Goal: Information Seeking & Learning: Check status

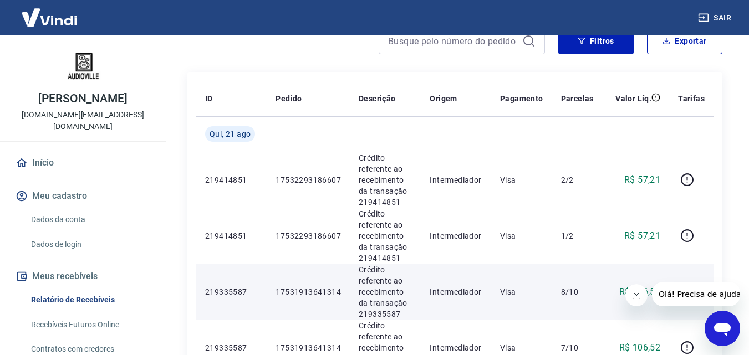
scroll to position [111, 0]
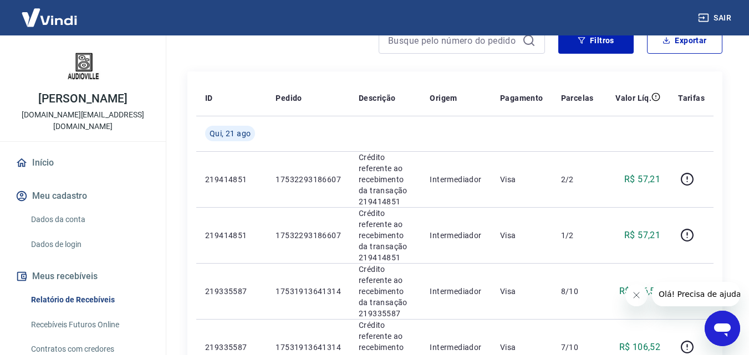
click at [632, 294] on icon "Fechar mensagem da empresa" at bounding box center [636, 295] width 9 height 9
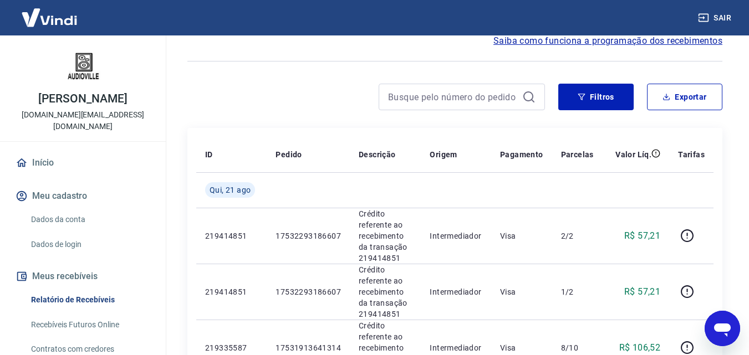
scroll to position [0, 0]
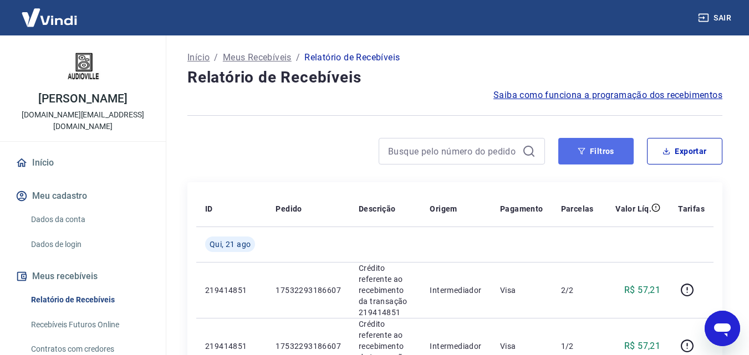
click at [598, 155] on button "Filtros" at bounding box center [595, 151] width 75 height 27
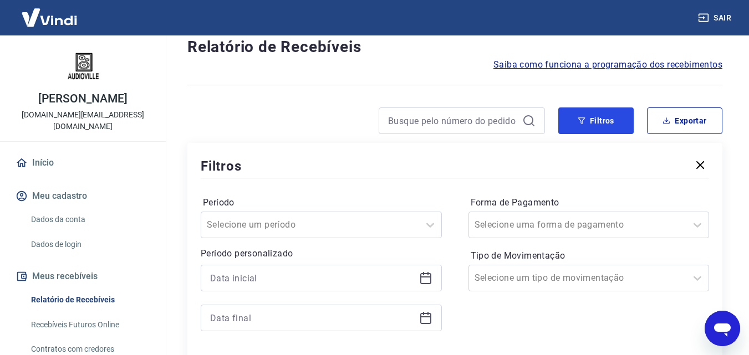
scroll to position [55, 0]
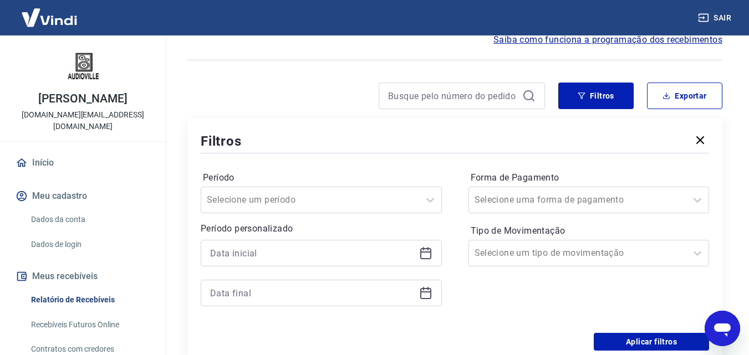
click at [433, 252] on div at bounding box center [321, 253] width 241 height 27
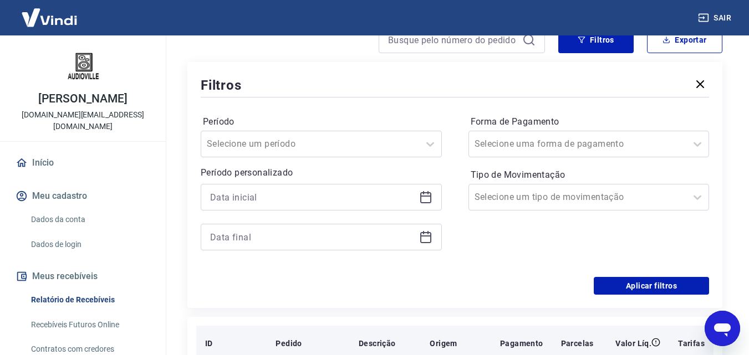
scroll to position [222, 0]
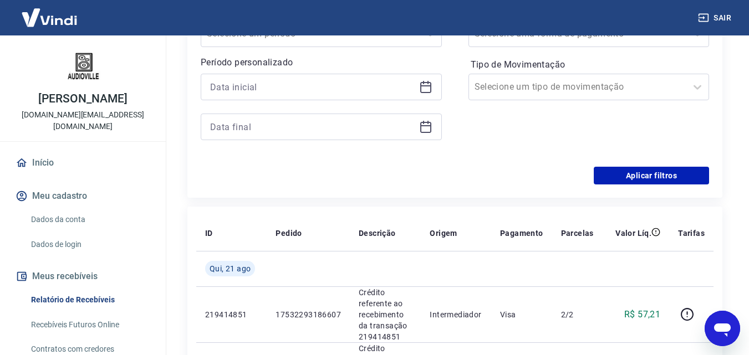
click at [420, 90] on icon at bounding box center [425, 86] width 13 height 13
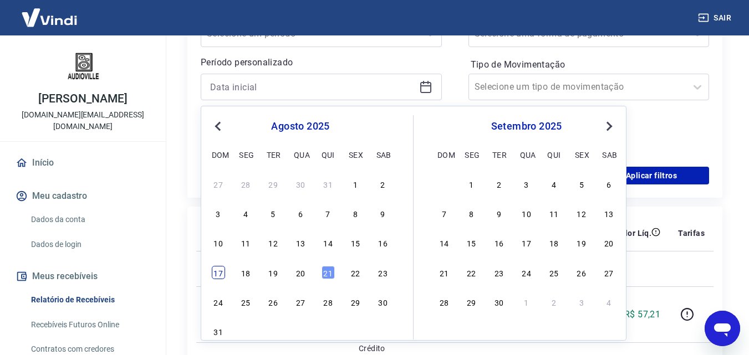
click at [221, 275] on div "17" at bounding box center [218, 272] width 13 height 13
type input "[DATE]"
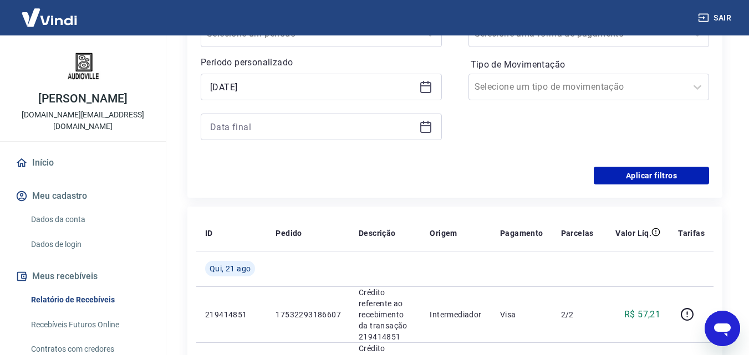
click at [424, 130] on icon at bounding box center [425, 126] width 13 height 13
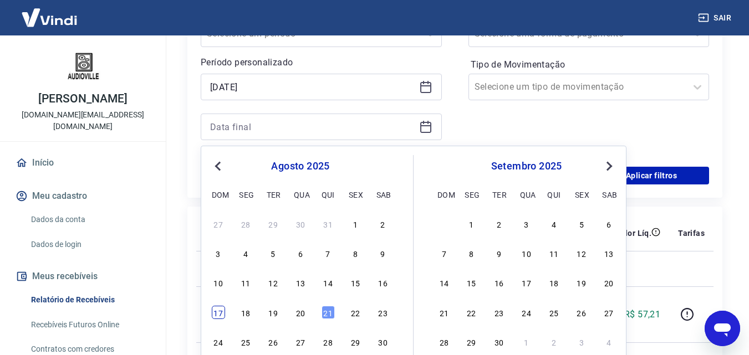
click at [215, 312] on div "17" at bounding box center [218, 312] width 13 height 13
type input "[DATE]"
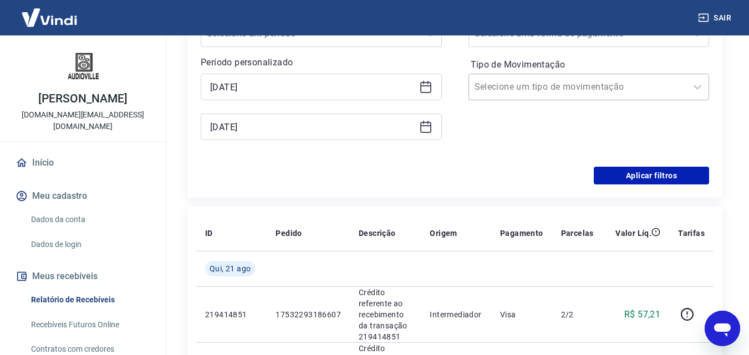
click at [567, 82] on input "Tipo de Movimentação" at bounding box center [531, 86] width 112 height 13
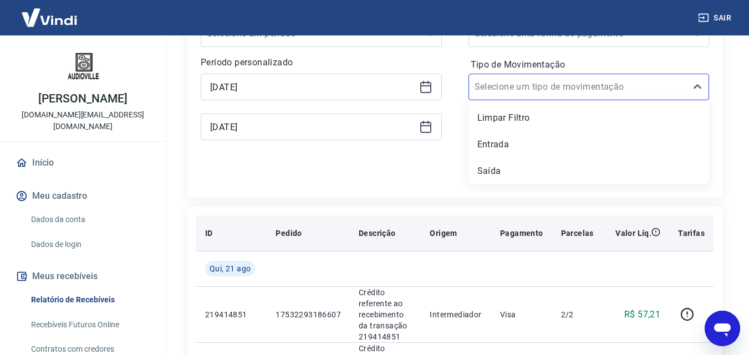
drag, startPoint x: 513, startPoint y: 134, endPoint x: 601, endPoint y: 217, distance: 121.2
click at [512, 135] on div "Entrada" at bounding box center [589, 145] width 241 height 22
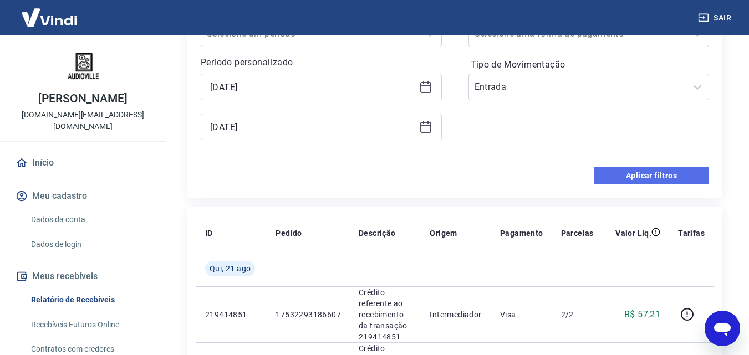
click at [625, 177] on button "Aplicar filtros" at bounding box center [651, 176] width 115 height 18
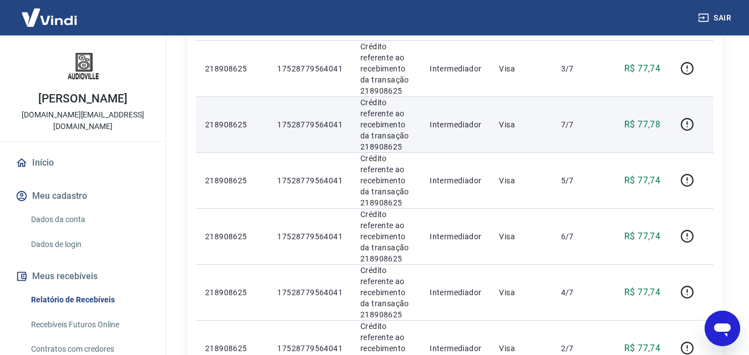
scroll to position [55, 0]
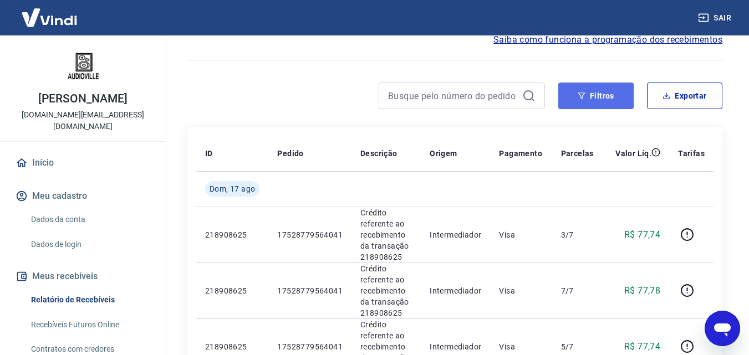
click at [591, 99] on button "Filtros" at bounding box center [595, 96] width 75 height 27
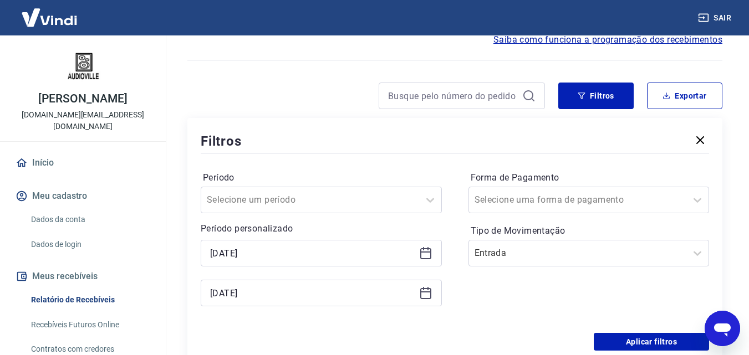
click at [426, 243] on div "[DATE]" at bounding box center [321, 253] width 241 height 27
click at [425, 249] on icon at bounding box center [425, 253] width 11 height 11
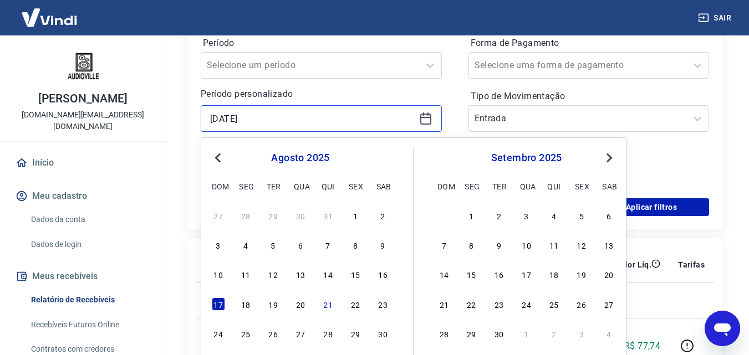
scroll to position [222, 0]
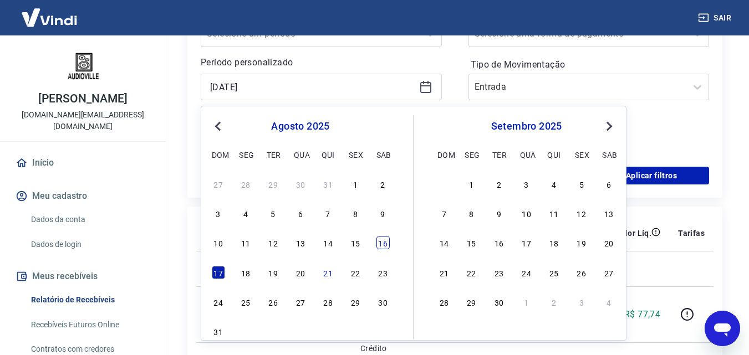
click at [384, 247] on div "16" at bounding box center [383, 242] width 13 height 13
type input "[DATE]"
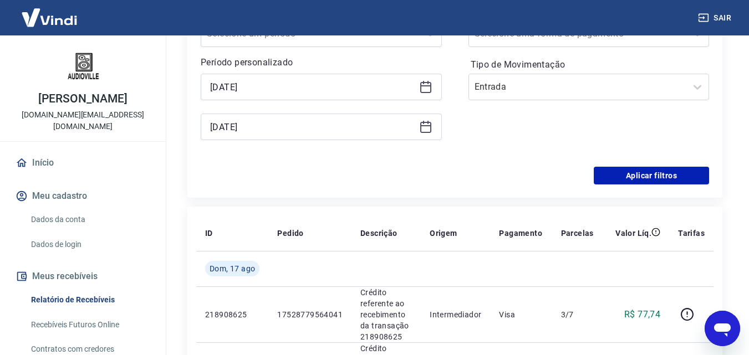
click at [422, 126] on icon at bounding box center [425, 125] width 11 height 1
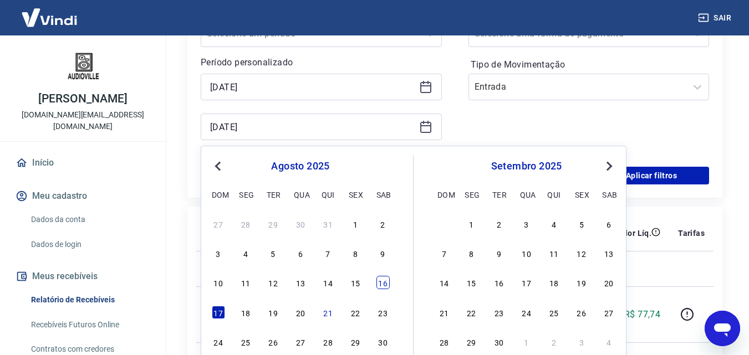
click at [384, 285] on div "16" at bounding box center [383, 282] width 13 height 13
type input "[DATE]"
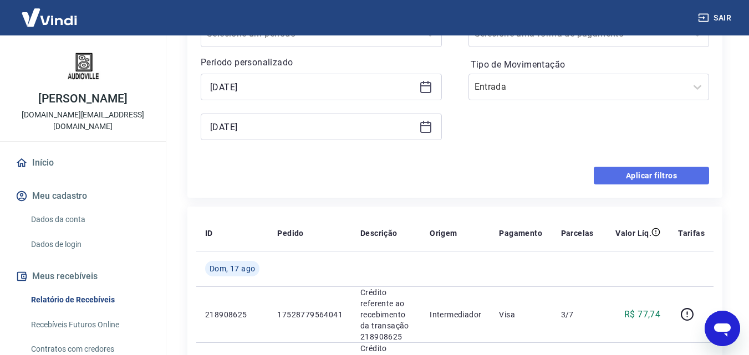
click at [604, 175] on button "Aplicar filtros" at bounding box center [651, 176] width 115 height 18
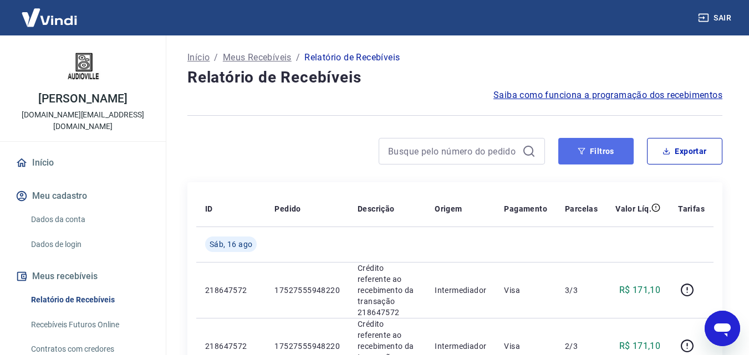
click at [579, 156] on button "Filtros" at bounding box center [595, 151] width 75 height 27
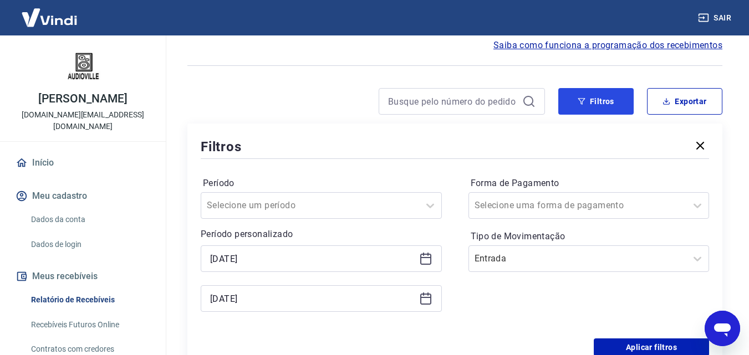
scroll to position [166, 0]
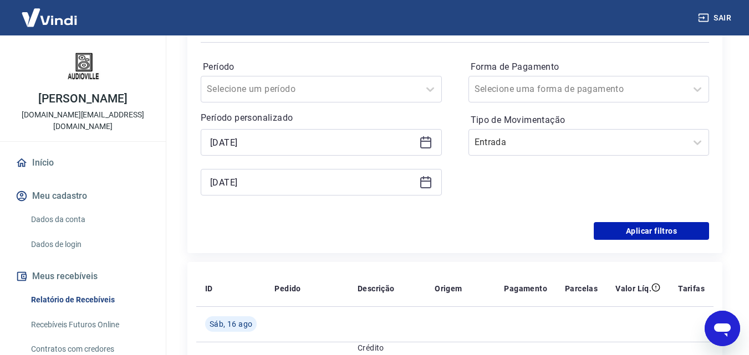
click at [429, 145] on icon at bounding box center [425, 142] width 13 height 13
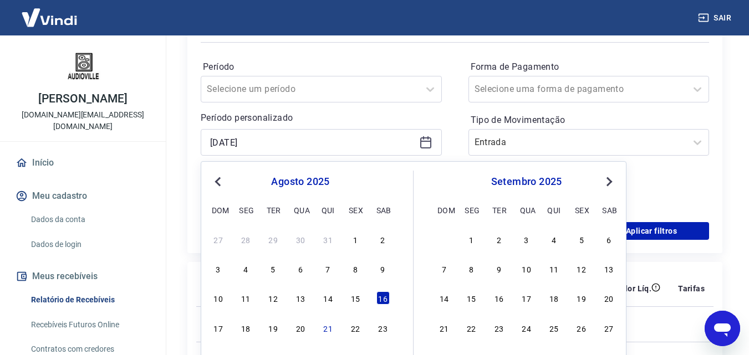
click at [363, 291] on div "10 11 12 13 14 15 16" at bounding box center [300, 299] width 181 height 16
click at [362, 291] on div "10 11 12 13 14 15 16" at bounding box center [300, 299] width 181 height 16
click at [359, 294] on div "15" at bounding box center [355, 298] width 13 height 13
type input "[DATE]"
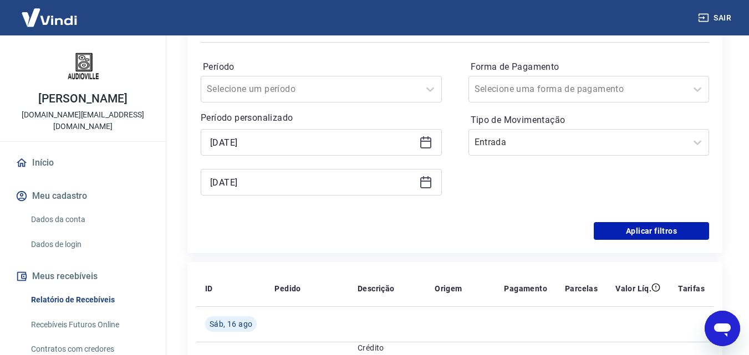
click at [430, 184] on icon at bounding box center [425, 182] width 11 height 11
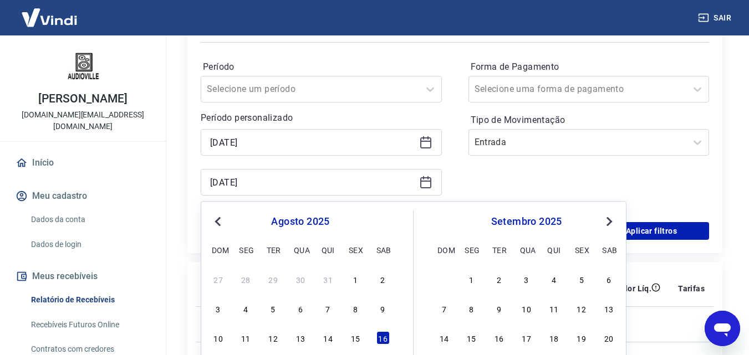
click at [356, 331] on div "10 11 12 13 14 15 16" at bounding box center [300, 339] width 181 height 16
click at [356, 334] on div "15" at bounding box center [355, 338] width 13 height 13
type input "[DATE]"
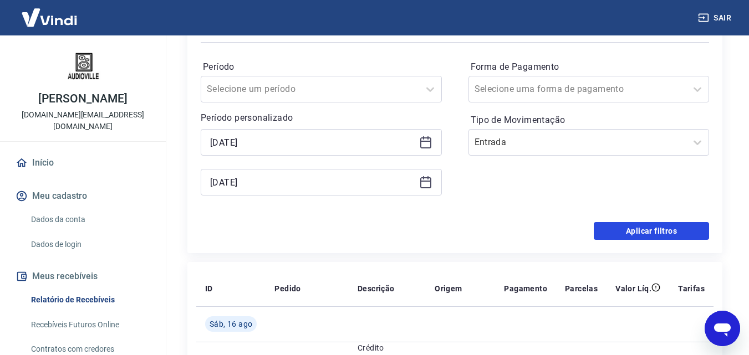
drag, startPoint x: 632, startPoint y: 228, endPoint x: 626, endPoint y: 228, distance: 6.7
click at [632, 228] on button "Aplicar filtros" at bounding box center [651, 231] width 115 height 18
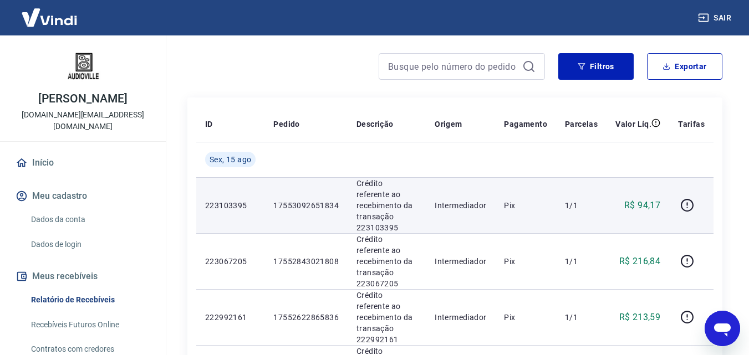
scroll to position [111, 0]
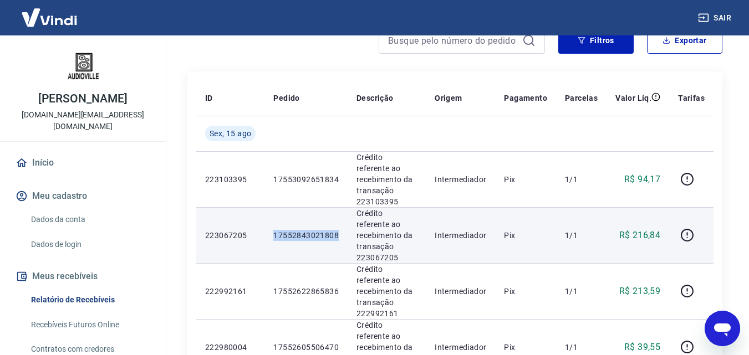
drag, startPoint x: 339, startPoint y: 217, endPoint x: 275, endPoint y: 216, distance: 64.9
click at [275, 216] on td "17552843021808" at bounding box center [306, 235] width 83 height 56
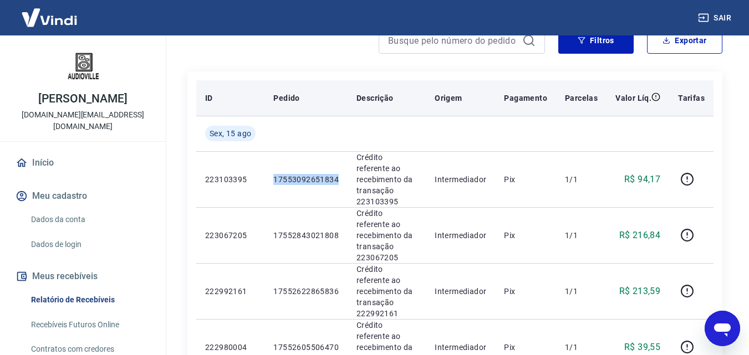
drag, startPoint x: 330, startPoint y: 171, endPoint x: 545, endPoint y: 87, distance: 231.3
click at [273, 171] on td "17553092651834" at bounding box center [306, 179] width 83 height 56
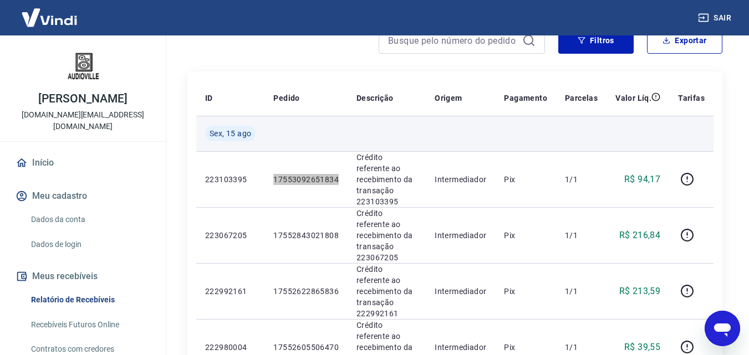
scroll to position [55, 0]
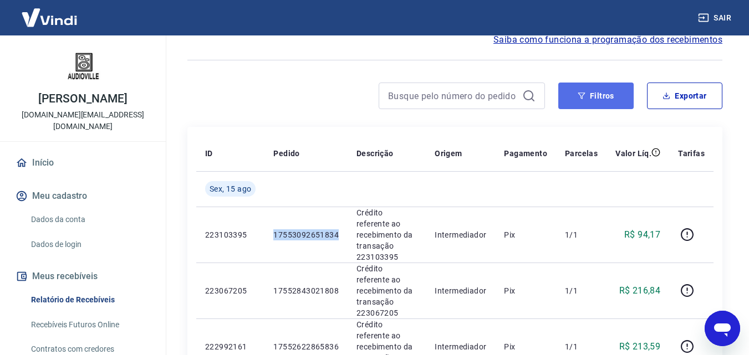
click at [590, 98] on button "Filtros" at bounding box center [595, 96] width 75 height 27
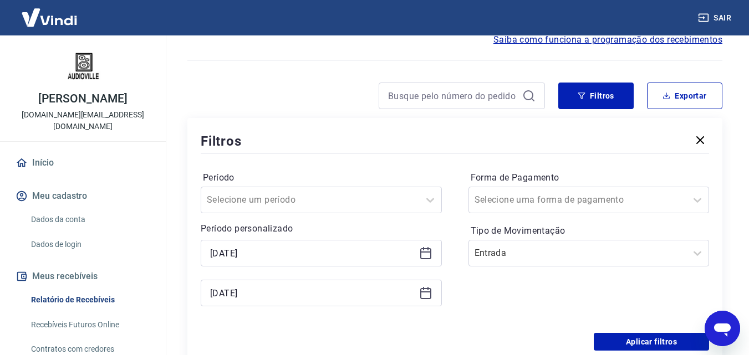
click at [429, 263] on div "[DATE]" at bounding box center [321, 253] width 241 height 27
click at [430, 255] on icon at bounding box center [425, 253] width 13 height 13
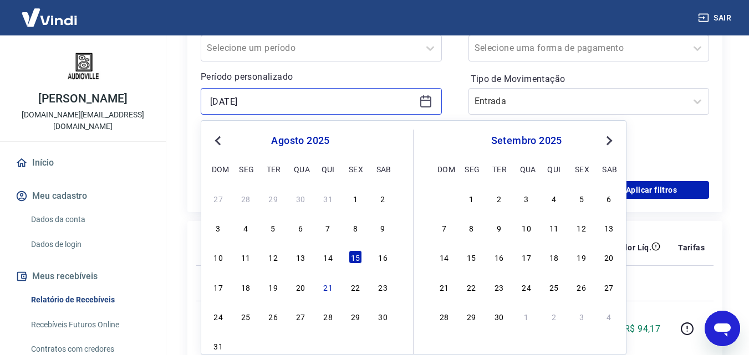
scroll to position [222, 0]
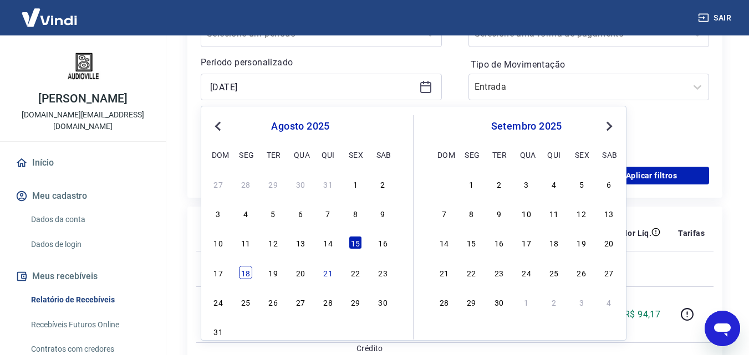
click at [245, 274] on div "18" at bounding box center [245, 272] width 13 height 13
type input "[DATE]"
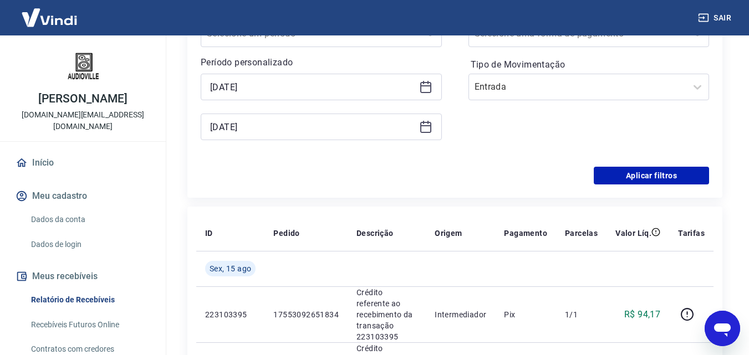
click at [425, 125] on icon at bounding box center [425, 125] width 11 height 1
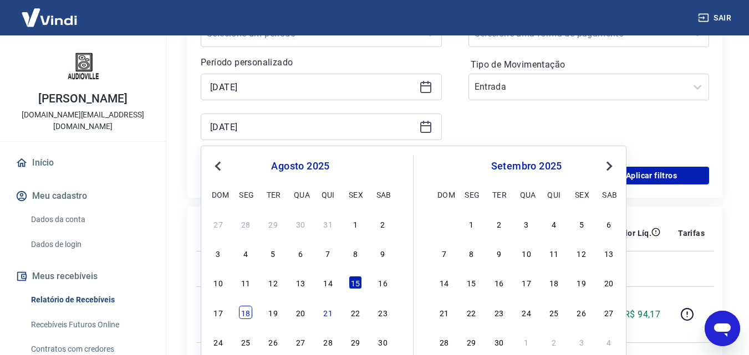
click at [245, 316] on div "18" at bounding box center [245, 312] width 13 height 13
type input "[DATE]"
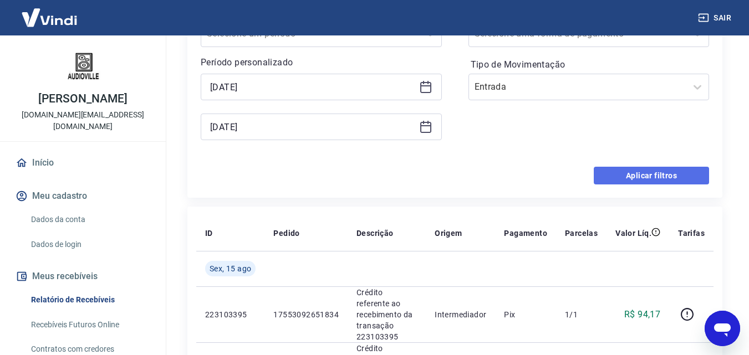
click at [641, 173] on button "Aplicar filtros" at bounding box center [651, 176] width 115 height 18
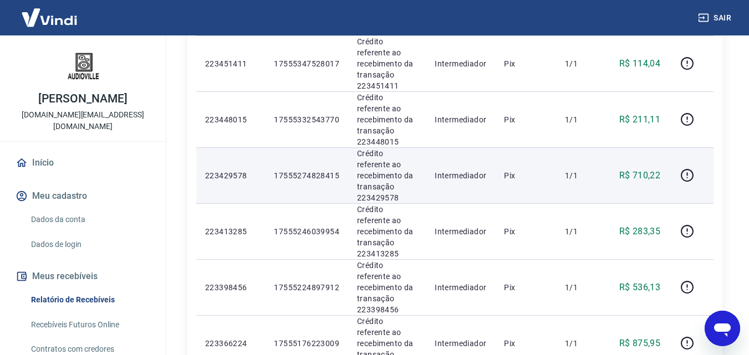
scroll to position [583, 0]
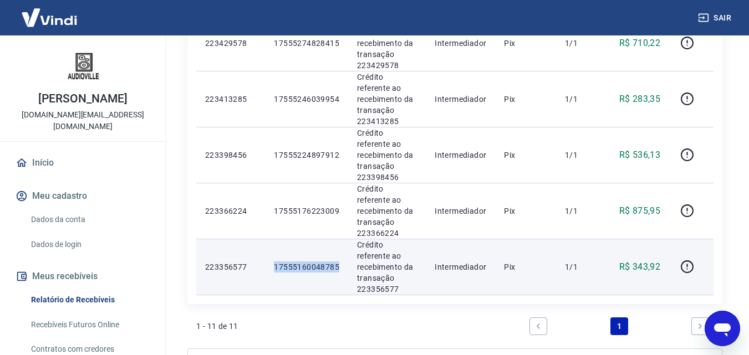
drag, startPoint x: 307, startPoint y: 148, endPoint x: 270, endPoint y: 149, distance: 37.7
click at [270, 239] on td "17555160048785" at bounding box center [306, 267] width 83 height 56
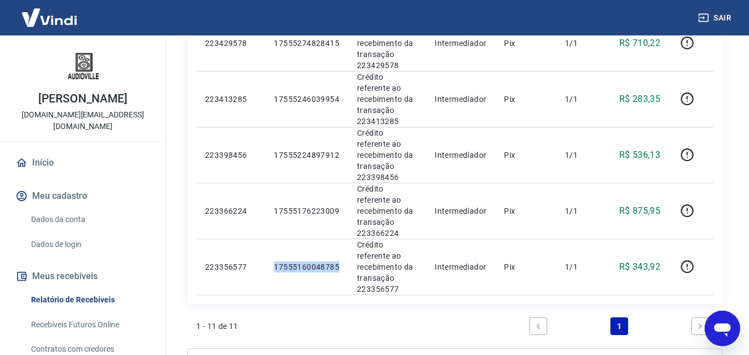
copy p "17555160048785"
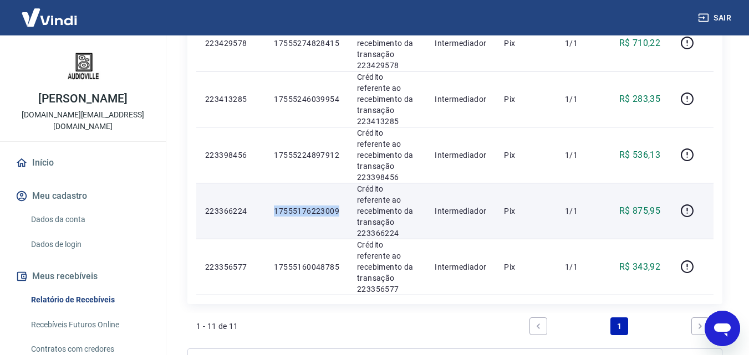
drag, startPoint x: 339, startPoint y: 102, endPoint x: 275, endPoint y: 102, distance: 64.3
click at [275, 183] on td "17555176223009" at bounding box center [306, 211] width 83 height 56
copy p "17555176223009"
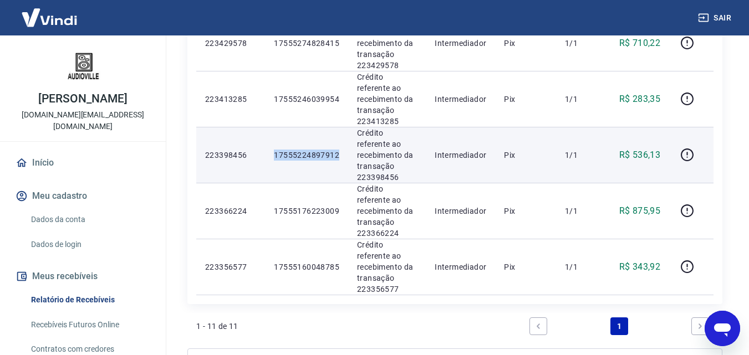
drag, startPoint x: 342, startPoint y: 62, endPoint x: 269, endPoint y: 59, distance: 73.3
click at [269, 127] on td "17555224897912" at bounding box center [306, 155] width 83 height 56
copy p "17555224897912"
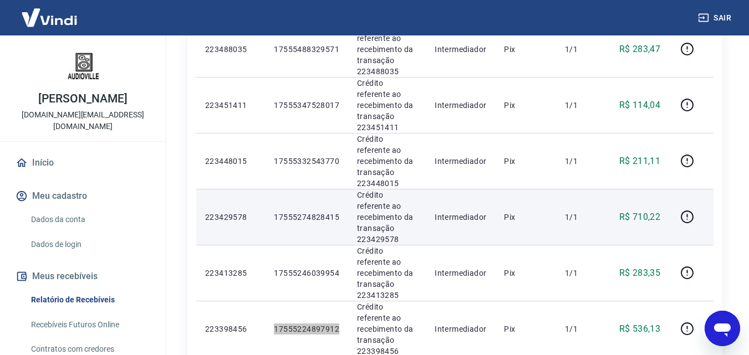
scroll to position [362, 0]
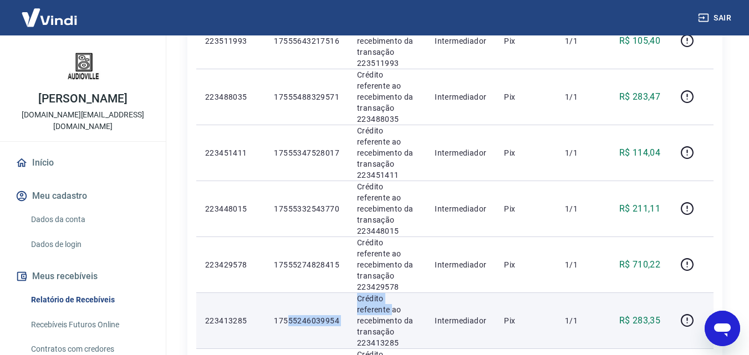
drag, startPoint x: 347, startPoint y: 235, endPoint x: 288, endPoint y: 237, distance: 58.8
click at [288, 293] on tr "223413285 17555246039954 Crédito referente ao recebimento da transação 22341328…" at bounding box center [454, 321] width 517 height 56
click at [285, 293] on td "17555246039954" at bounding box center [306, 321] width 83 height 56
drag, startPoint x: 275, startPoint y: 238, endPoint x: 516, endPoint y: 202, distance: 243.9
click at [343, 293] on td "17555246039954" at bounding box center [306, 321] width 83 height 56
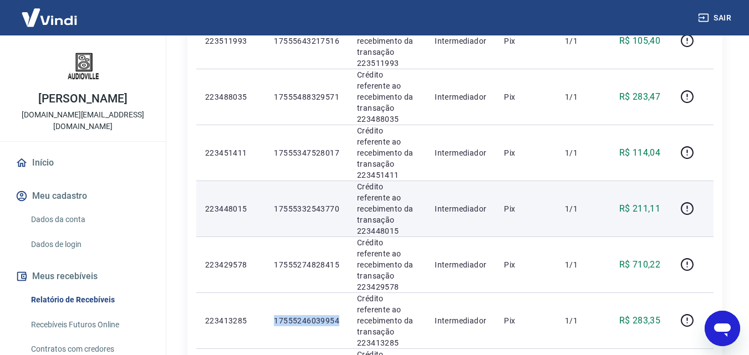
copy p "17555246039954"
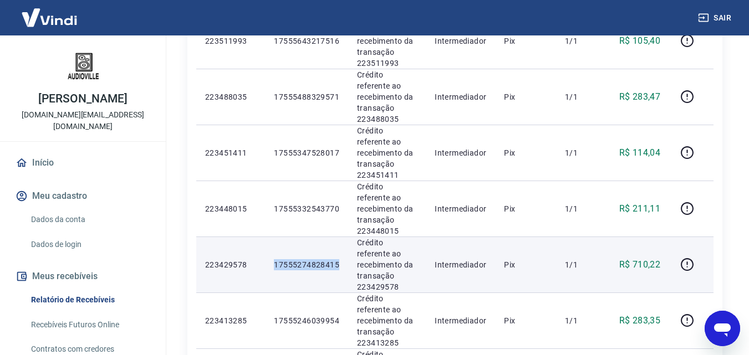
drag, startPoint x: 341, startPoint y: 191, endPoint x: 275, endPoint y: 194, distance: 66.6
click at [275, 237] on td "17555274828415" at bounding box center [306, 265] width 83 height 56
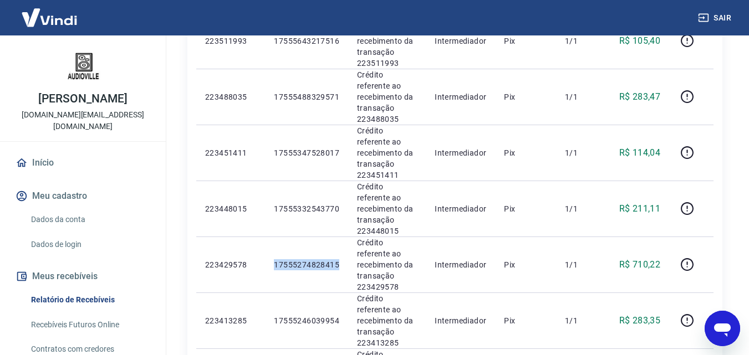
copy p "17555274828415"
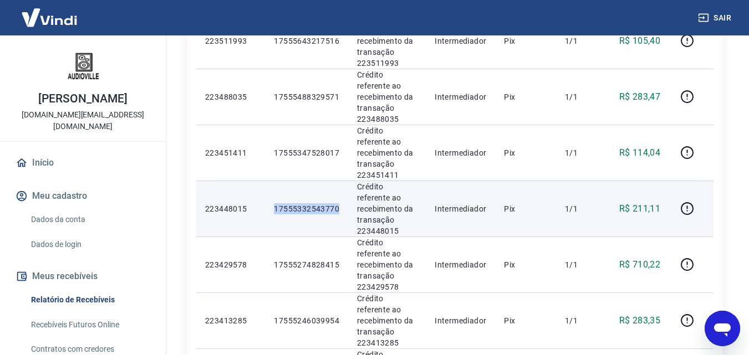
drag, startPoint x: 338, startPoint y: 146, endPoint x: 497, endPoint y: 129, distance: 160.2
click at [272, 181] on td "17555332543770" at bounding box center [306, 209] width 83 height 56
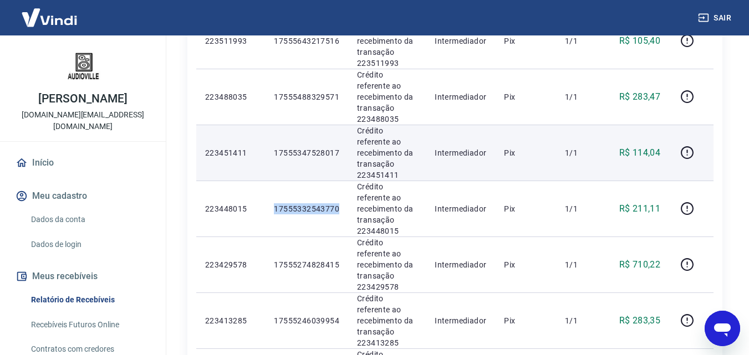
copy p "17555332543770"
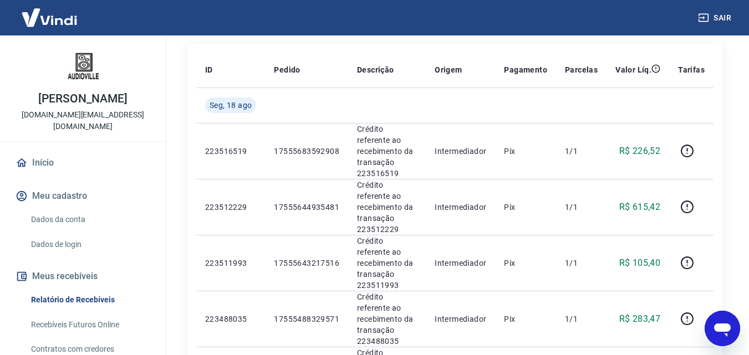
scroll to position [138, 0]
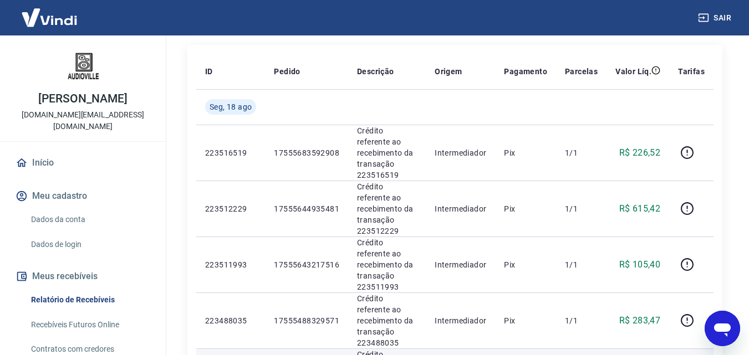
drag, startPoint x: 338, startPoint y: 323, endPoint x: 273, endPoint y: 327, distance: 64.5
copy p "17555347528017"
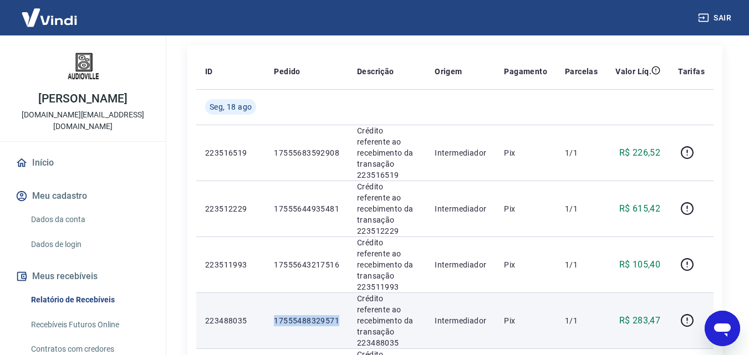
drag, startPoint x: 338, startPoint y: 283, endPoint x: 275, endPoint y: 283, distance: 63.2
click at [275, 293] on td "17555488329571" at bounding box center [306, 321] width 83 height 56
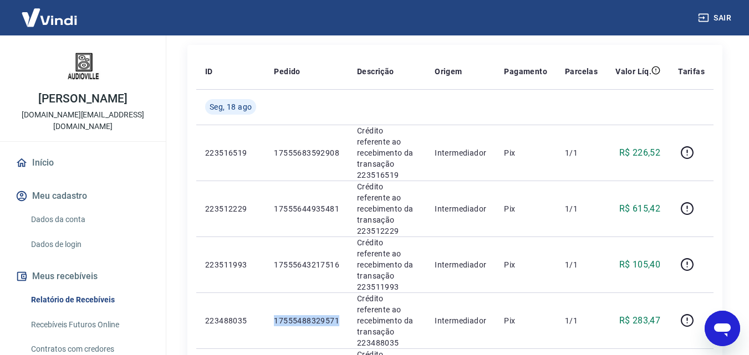
copy p "17555488329571"
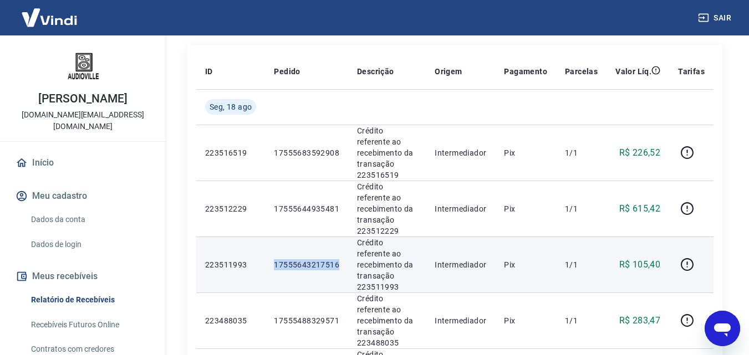
drag, startPoint x: 346, startPoint y: 232, endPoint x: 261, endPoint y: 235, distance: 84.4
click at [261, 237] on tr "223511993 17555643217516 Crédito referente ao recebimento da transação 22351199…" at bounding box center [454, 265] width 517 height 56
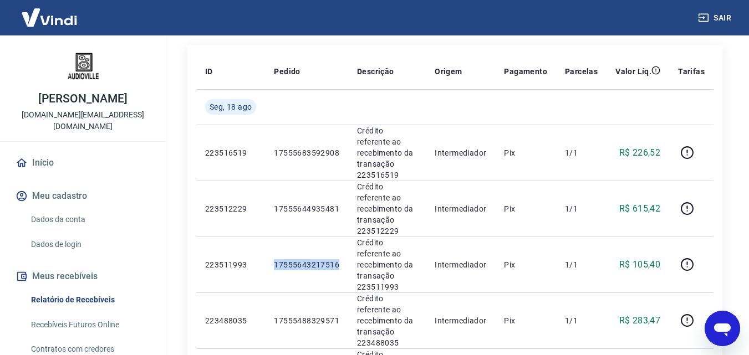
copy tr "17555643217516"
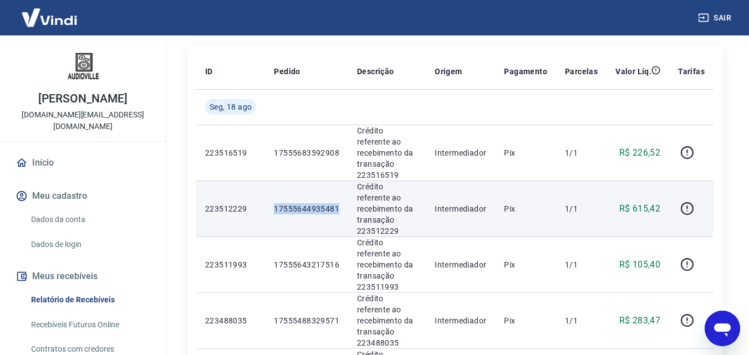
drag, startPoint x: 342, startPoint y: 189, endPoint x: 260, endPoint y: 195, distance: 82.3
click at [260, 195] on tr "223512229 17555644935481 Crédito referente ao recebimento da transação 22351222…" at bounding box center [454, 209] width 517 height 56
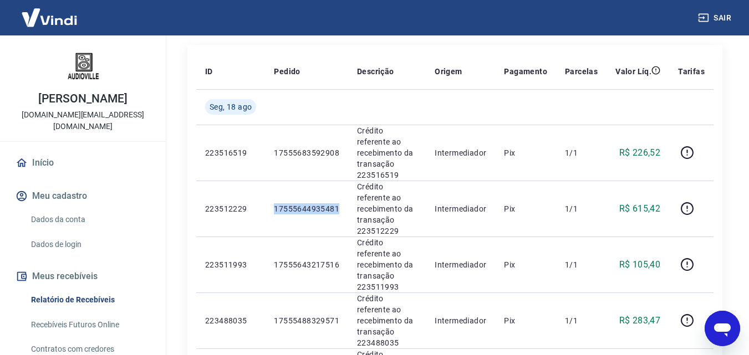
copy tr "17555644935481"
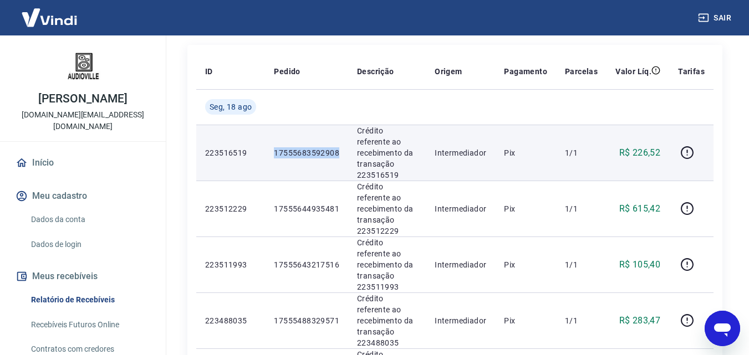
drag, startPoint x: 304, startPoint y: 140, endPoint x: 269, endPoint y: 144, distance: 35.2
click at [269, 144] on td "17555683592908" at bounding box center [306, 153] width 83 height 56
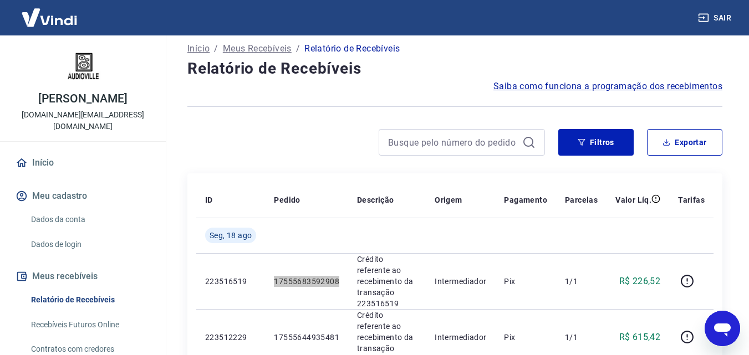
scroll to position [0, 0]
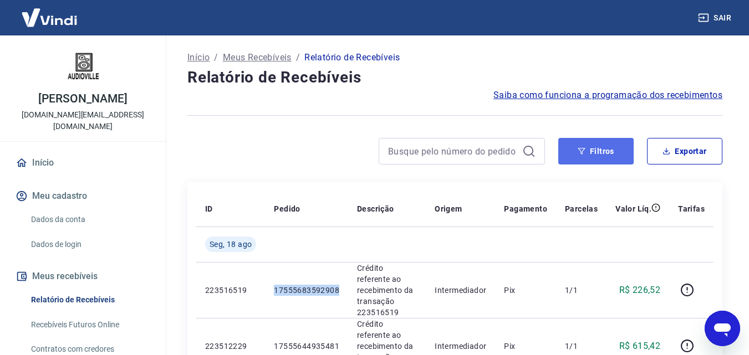
click at [586, 152] on icon "button" at bounding box center [582, 152] width 8 height 8
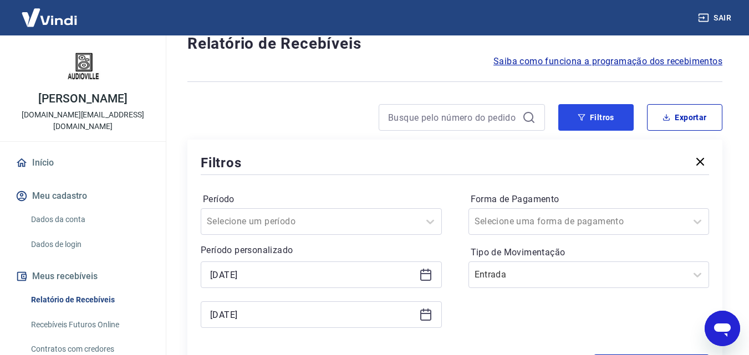
scroll to position [166, 0]
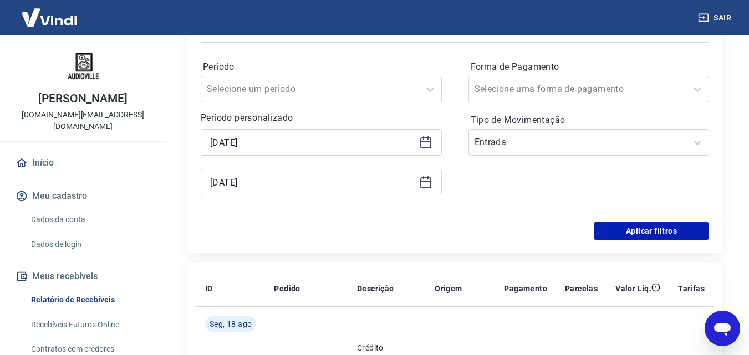
click at [428, 148] on icon at bounding box center [425, 143] width 11 height 11
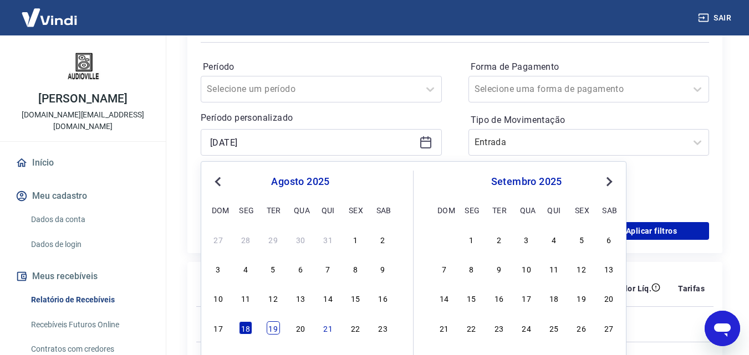
click at [277, 326] on div "19" at bounding box center [273, 328] width 13 height 13
type input "[DATE]"
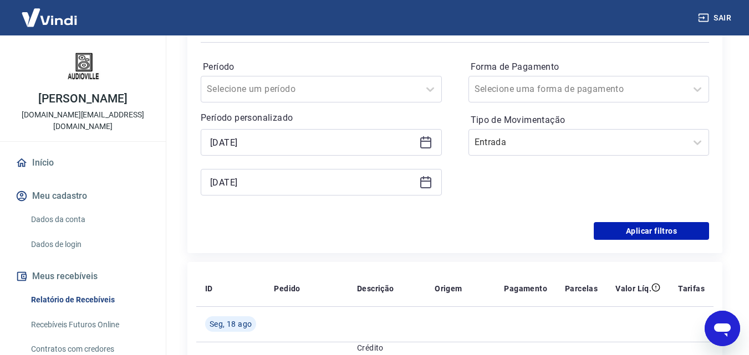
click at [431, 181] on icon at bounding box center [425, 182] width 13 height 13
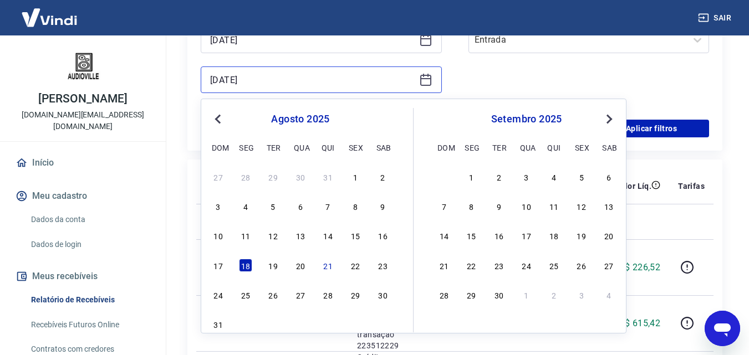
scroll to position [277, 0]
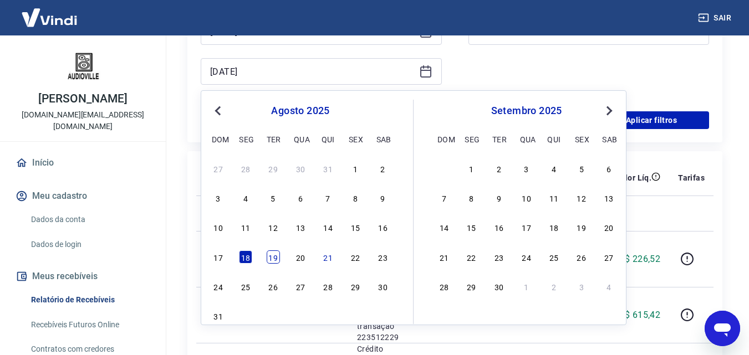
click at [279, 261] on div "19" at bounding box center [273, 257] width 13 height 13
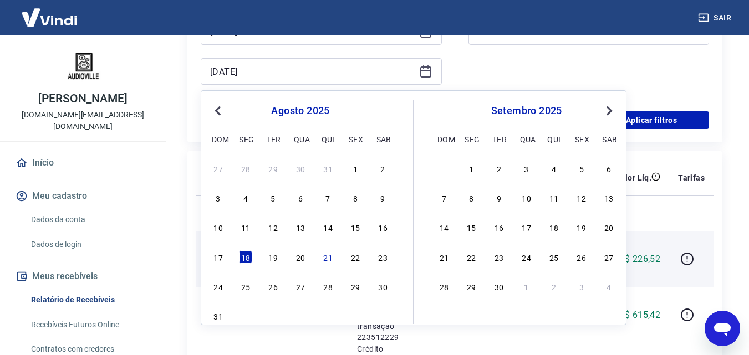
type input "[DATE]"
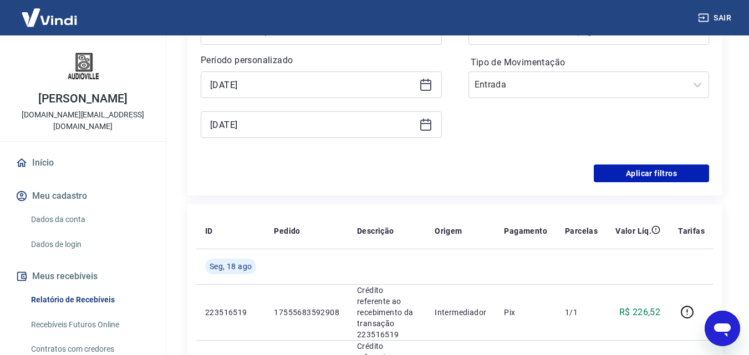
scroll to position [166, 0]
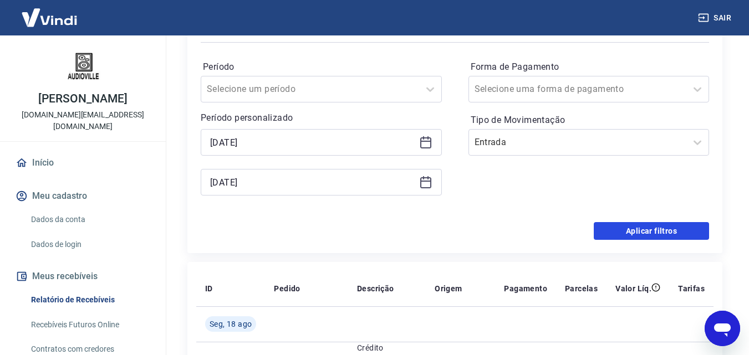
drag, startPoint x: 611, startPoint y: 229, endPoint x: 735, endPoint y: 177, distance: 134.5
click at [612, 229] on button "Aplicar filtros" at bounding box center [651, 231] width 115 height 18
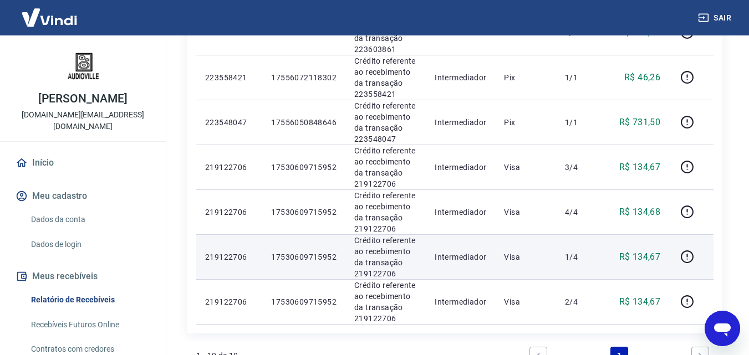
scroll to position [483, 0]
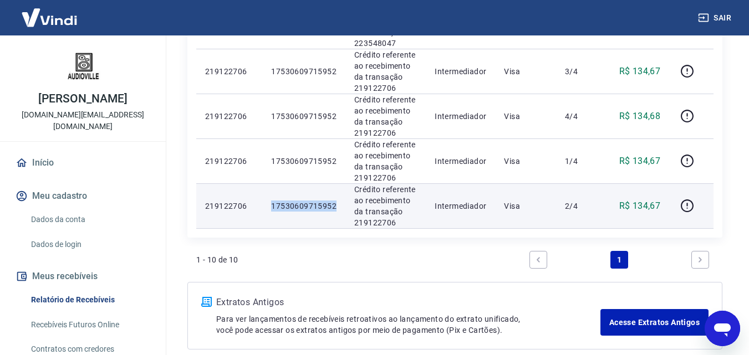
drag, startPoint x: 343, startPoint y: 207, endPoint x: 271, endPoint y: 205, distance: 72.2
click at [271, 205] on td "17530609715952" at bounding box center [303, 206] width 83 height 45
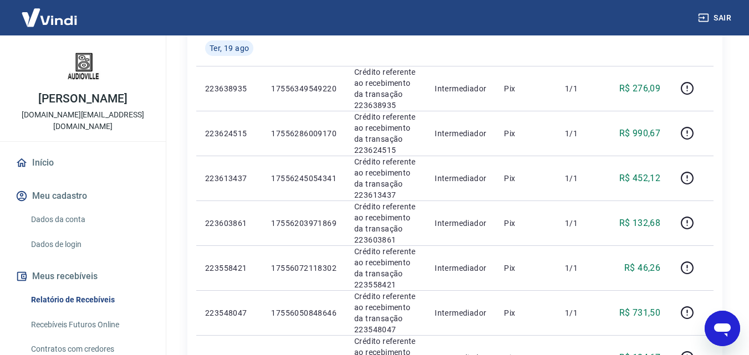
scroll to position [195, 0]
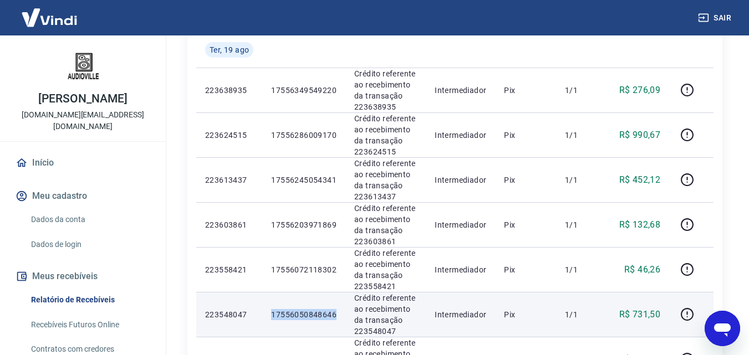
drag, startPoint x: 318, startPoint y: 317, endPoint x: 279, endPoint y: 316, distance: 39.4
click at [272, 317] on td "17556050848646" at bounding box center [303, 314] width 83 height 45
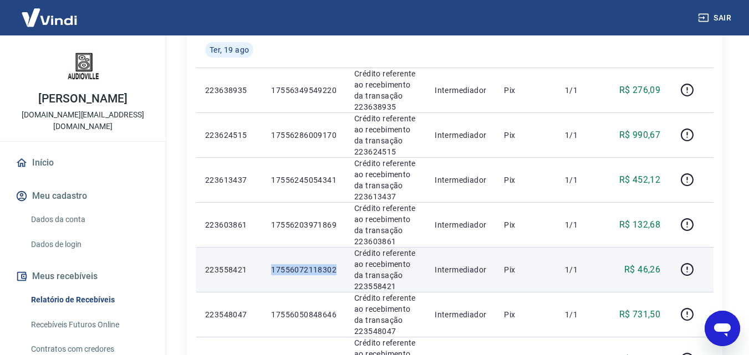
drag, startPoint x: 341, startPoint y: 270, endPoint x: 273, endPoint y: 268, distance: 68.2
click at [273, 268] on td "17556072118302" at bounding box center [303, 269] width 83 height 45
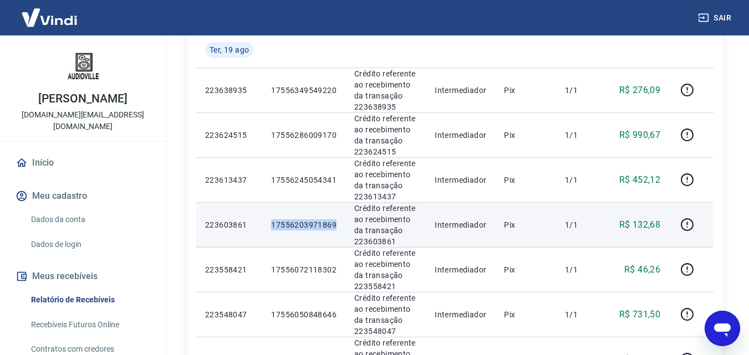
drag, startPoint x: 339, startPoint y: 230, endPoint x: 260, endPoint y: 228, distance: 79.9
click at [260, 228] on tr "223603861 17556203971869 Crédito referente ao recebimento da transação 22360386…" at bounding box center [454, 224] width 517 height 45
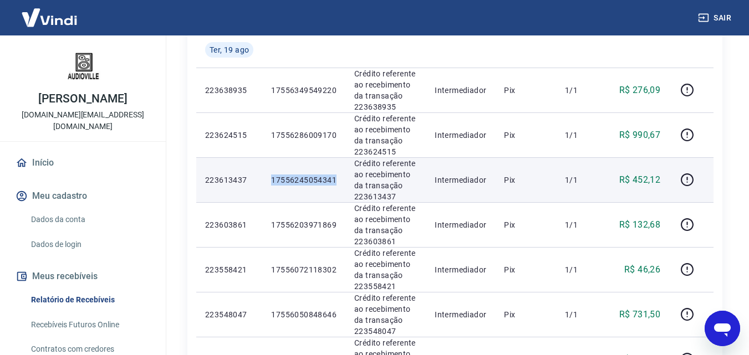
drag, startPoint x: 339, startPoint y: 180, endPoint x: 266, endPoint y: 179, distance: 73.8
click at [266, 179] on td "17556245054341" at bounding box center [303, 180] width 83 height 45
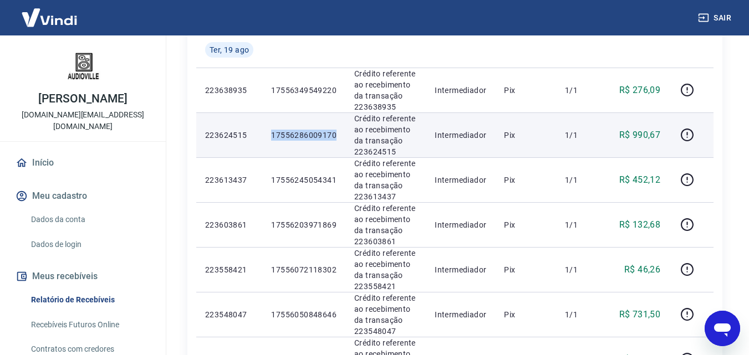
drag, startPoint x: 334, startPoint y: 135, endPoint x: 253, endPoint y: 135, distance: 81.0
click at [253, 135] on tr "223624515 17556286009170 Crédito referente ao recebimento da transação 22362451…" at bounding box center [454, 135] width 517 height 45
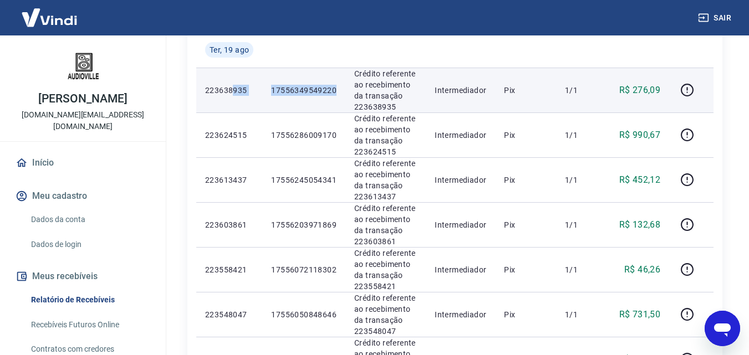
drag, startPoint x: 332, startPoint y: 87, endPoint x: 233, endPoint y: 85, distance: 98.7
click at [233, 85] on tr "223638935 17556349549220 Crédito referente ao recebimento da transação 22363893…" at bounding box center [454, 90] width 517 height 45
click at [351, 104] on td "Crédito referente ao recebimento da transação 223638935" at bounding box center [386, 90] width 80 height 45
drag, startPoint x: 339, startPoint y: 89, endPoint x: 273, endPoint y: 91, distance: 65.5
click at [273, 91] on td "17556349549220" at bounding box center [303, 90] width 83 height 45
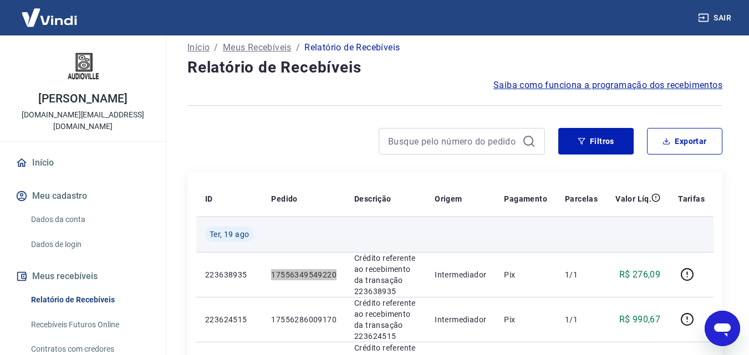
scroll to position [0, 0]
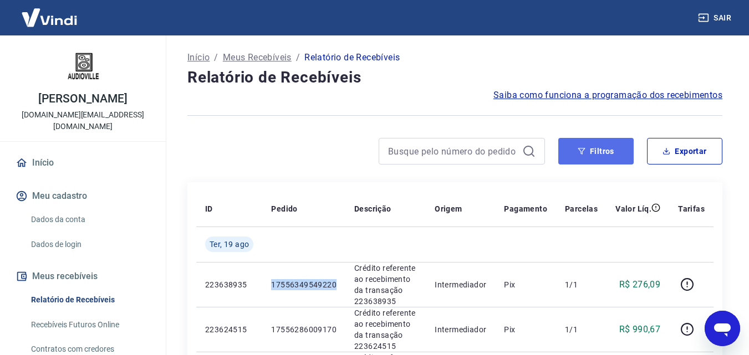
click at [611, 154] on button "Filtros" at bounding box center [595, 151] width 75 height 27
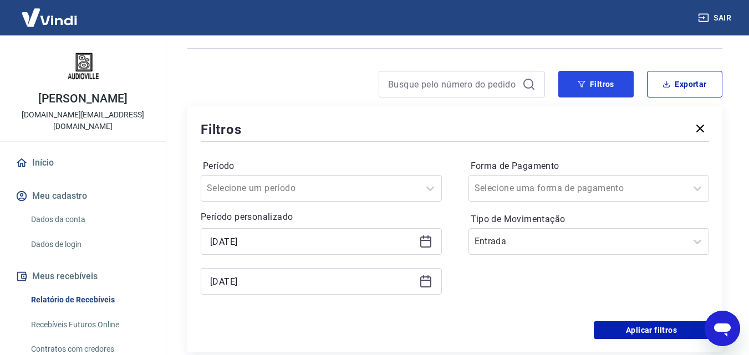
scroll to position [166, 0]
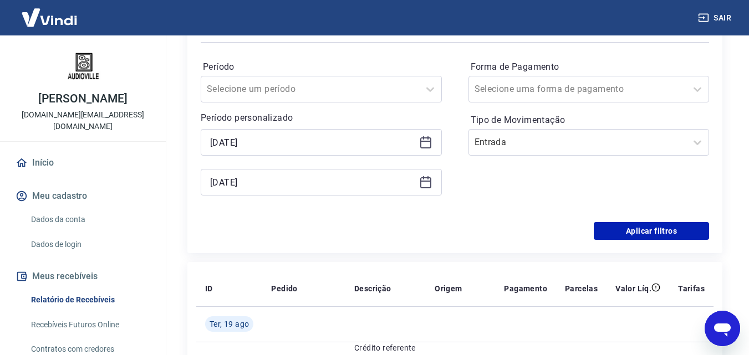
click at [425, 140] on icon at bounding box center [425, 142] width 13 height 13
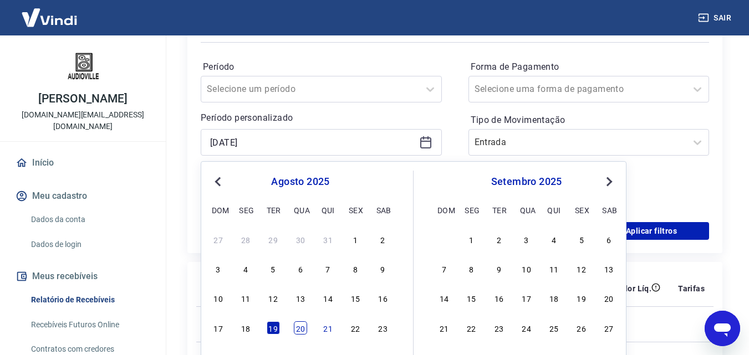
click at [299, 324] on div "20" at bounding box center [300, 328] width 13 height 13
type input "[DATE]"
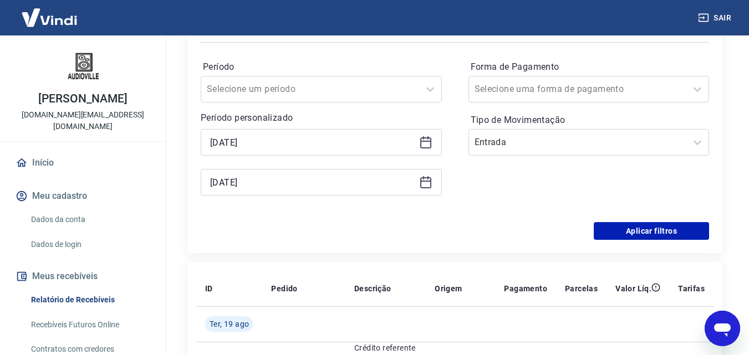
click at [424, 186] on icon at bounding box center [425, 182] width 13 height 13
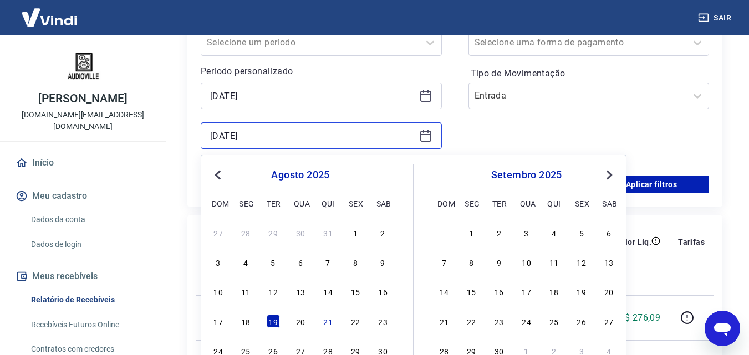
scroll to position [277, 0]
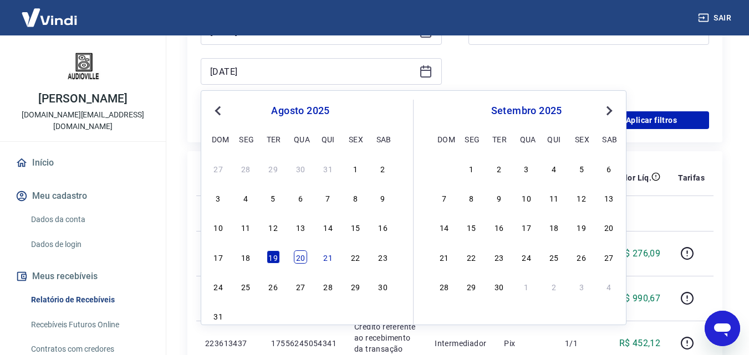
click at [302, 259] on div "20" at bounding box center [300, 257] width 13 height 13
type input "[DATE]"
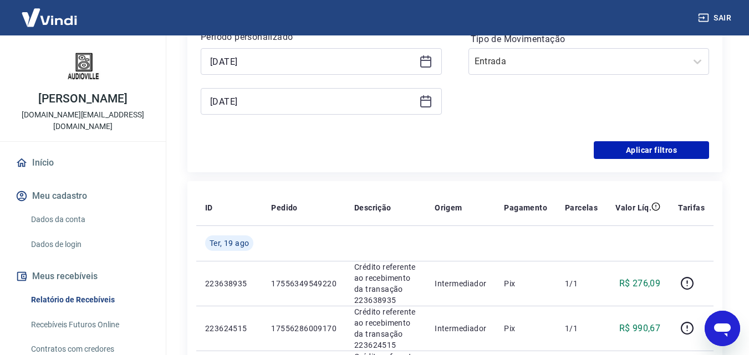
scroll to position [222, 0]
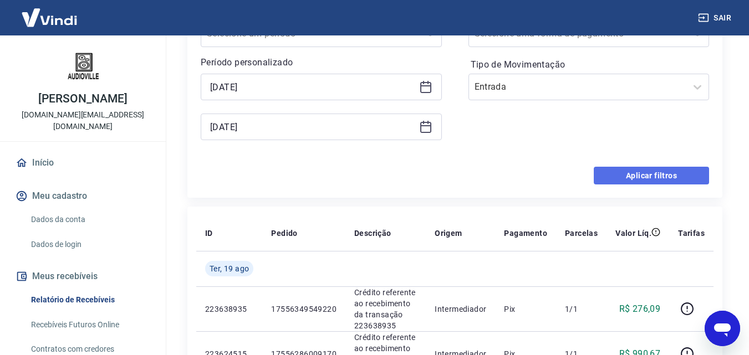
click at [627, 179] on button "Aplicar filtros" at bounding box center [651, 176] width 115 height 18
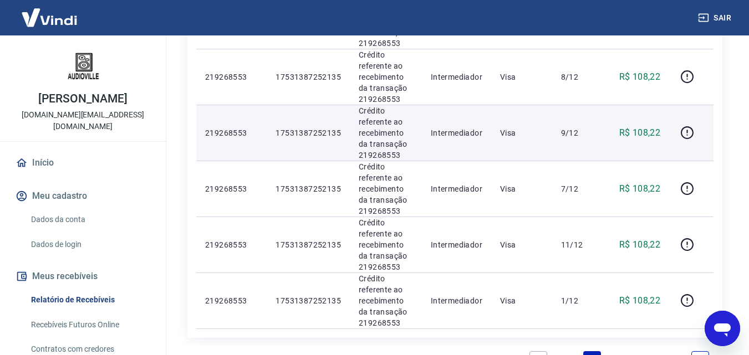
scroll to position [1165, 0]
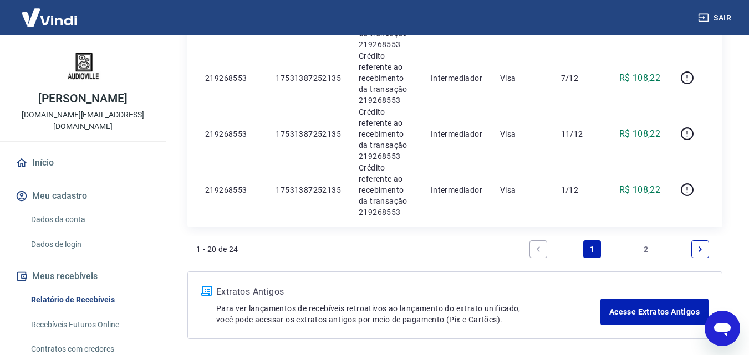
click at [644, 245] on link "2" at bounding box center [647, 250] width 18 height 18
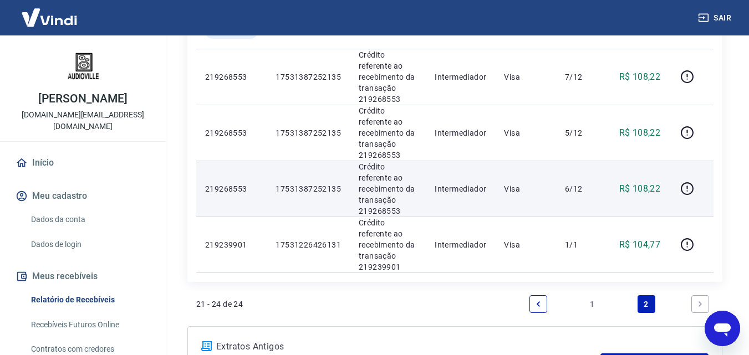
scroll to position [222, 0]
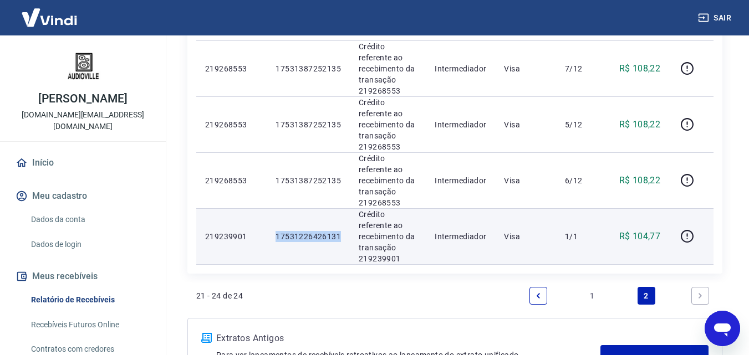
drag, startPoint x: 337, startPoint y: 199, endPoint x: 269, endPoint y: 200, distance: 67.7
click at [269, 209] on td "17531226426131" at bounding box center [308, 237] width 83 height 56
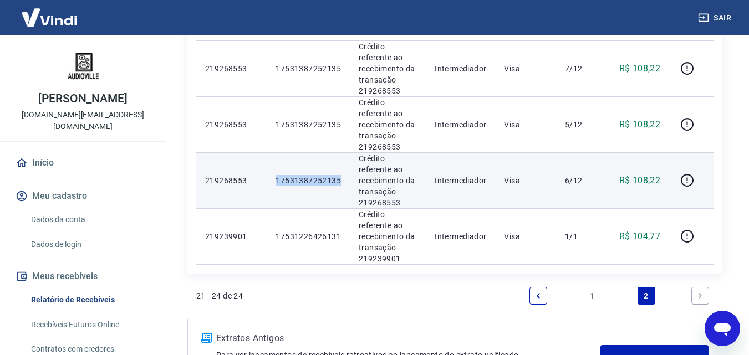
drag, startPoint x: 341, startPoint y: 150, endPoint x: 265, endPoint y: 153, distance: 76.0
click at [265, 153] on tr "219268553 17531387252135 Crédito referente ao recebimento da transação 21926855…" at bounding box center [454, 181] width 517 height 56
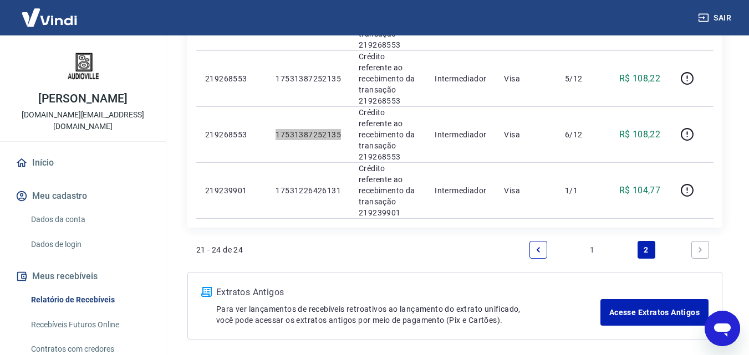
scroll to position [269, 0]
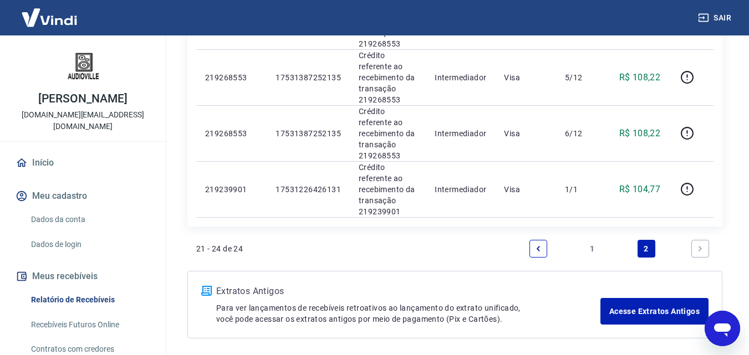
click at [535, 245] on icon "Previous page" at bounding box center [539, 249] width 8 height 8
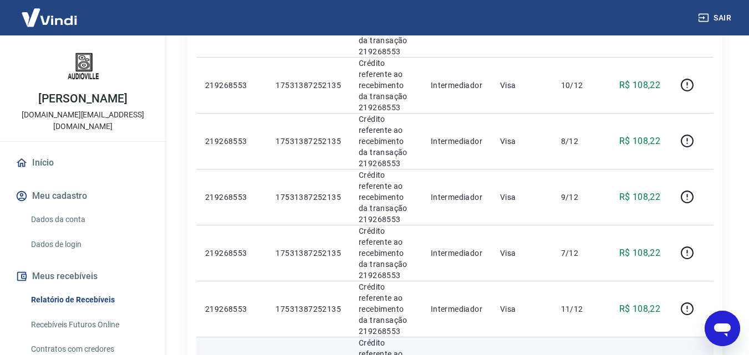
scroll to position [1099, 0]
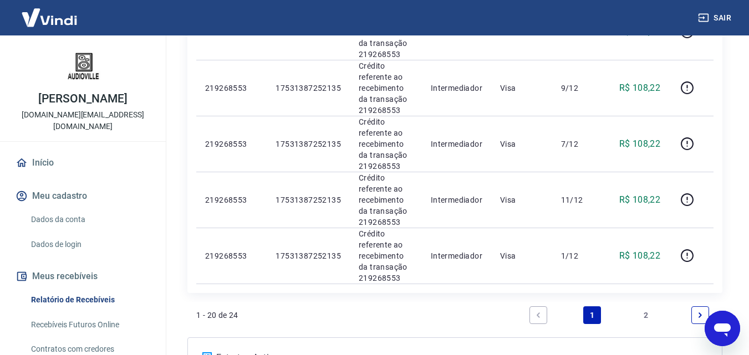
click at [646, 312] on link "2" at bounding box center [647, 316] width 18 height 18
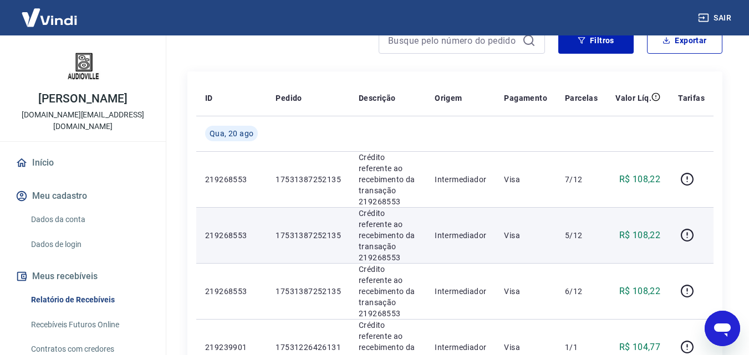
scroll to position [166, 0]
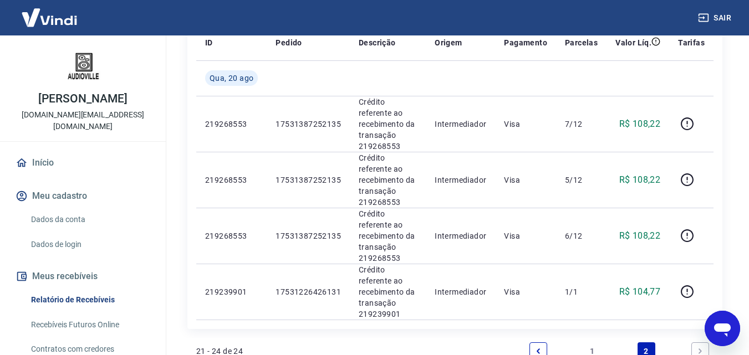
click at [535, 348] on icon "Previous page" at bounding box center [539, 352] width 8 height 8
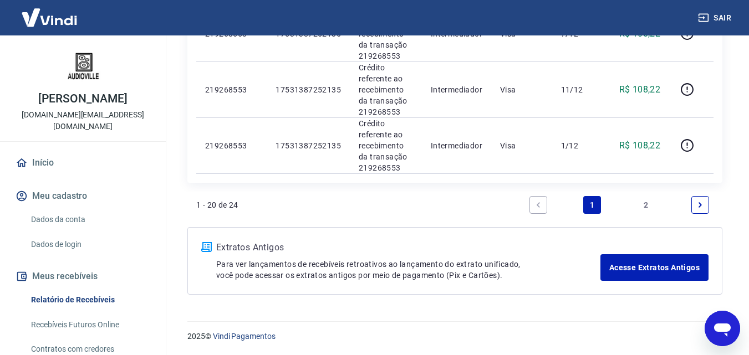
scroll to position [1210, 0]
click at [694, 206] on link "Next page" at bounding box center [701, 205] width 18 height 18
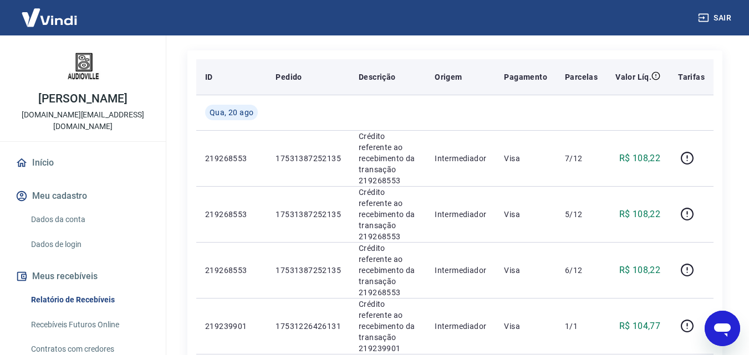
scroll to position [214, 0]
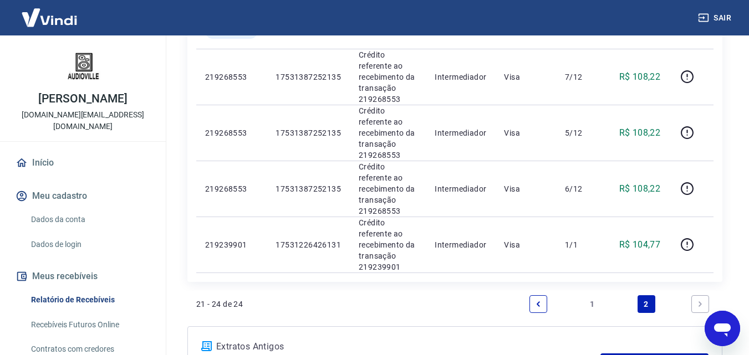
click at [536, 301] on icon "Previous page" at bounding box center [539, 305] width 8 height 8
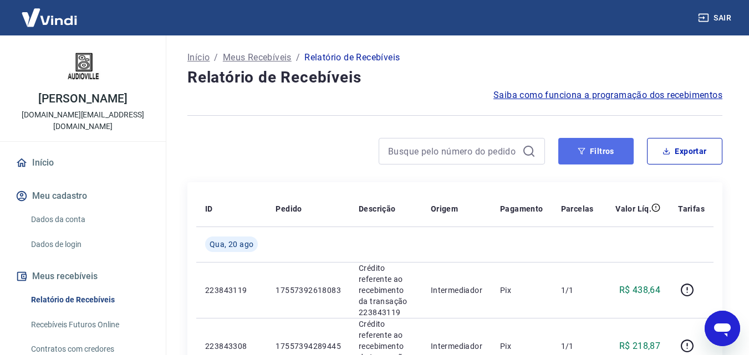
click at [600, 158] on button "Filtros" at bounding box center [595, 151] width 75 height 27
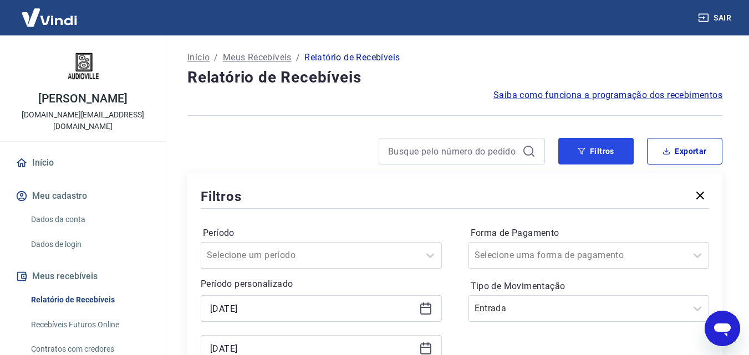
scroll to position [222, 0]
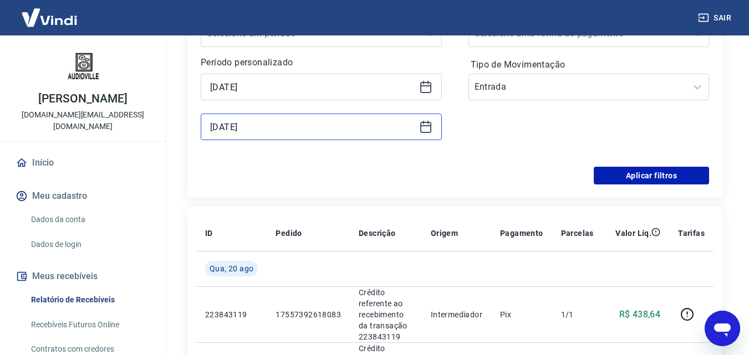
click at [412, 125] on input "[DATE]" at bounding box center [312, 127] width 205 height 17
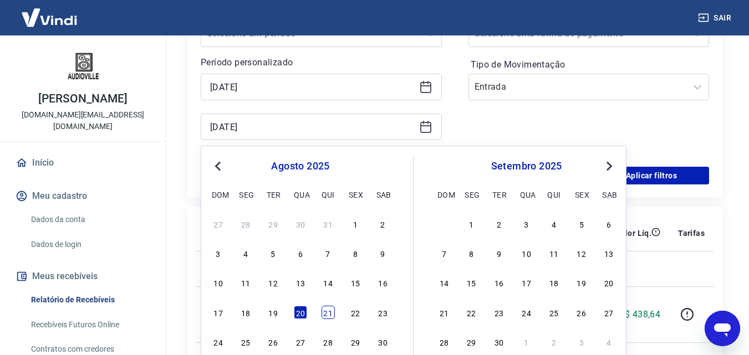
drag, startPoint x: 328, startPoint y: 311, endPoint x: 427, endPoint y: 88, distance: 243.8
click at [329, 309] on div "21" at bounding box center [328, 312] width 13 height 13
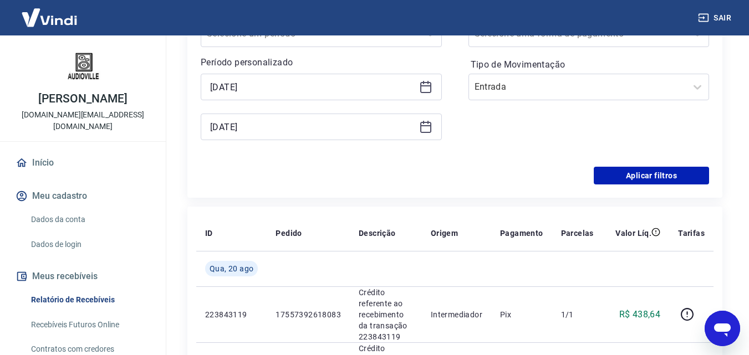
type input "[DATE]"
click at [424, 89] on icon at bounding box center [425, 86] width 13 height 13
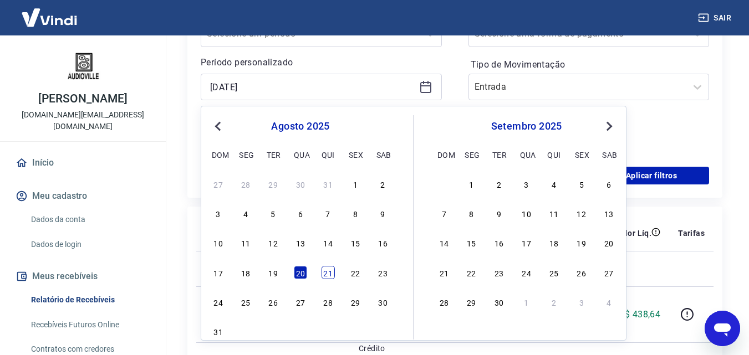
click at [321, 267] on div "17 18 19 20 21 22 23" at bounding box center [300, 273] width 181 height 16
click at [329, 272] on div "21" at bounding box center [328, 272] width 13 height 13
type input "[DATE]"
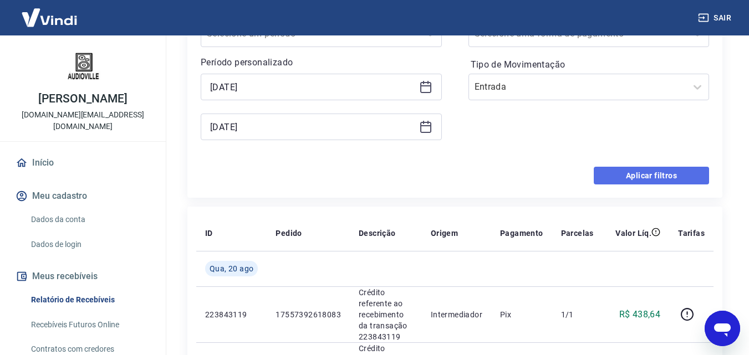
click at [624, 173] on button "Aplicar filtros" at bounding box center [651, 176] width 115 height 18
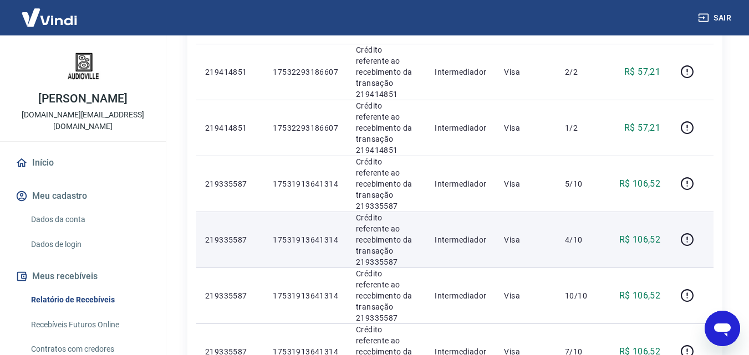
scroll to position [55, 0]
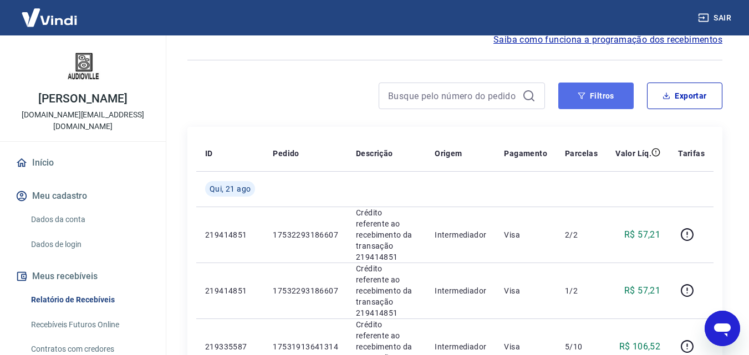
click at [589, 96] on button "Filtros" at bounding box center [595, 96] width 75 height 27
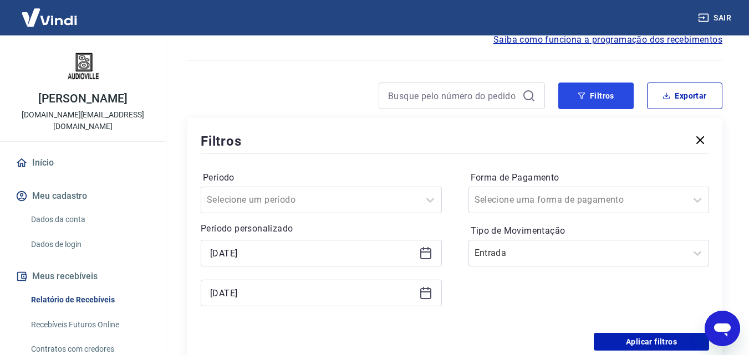
scroll to position [222, 0]
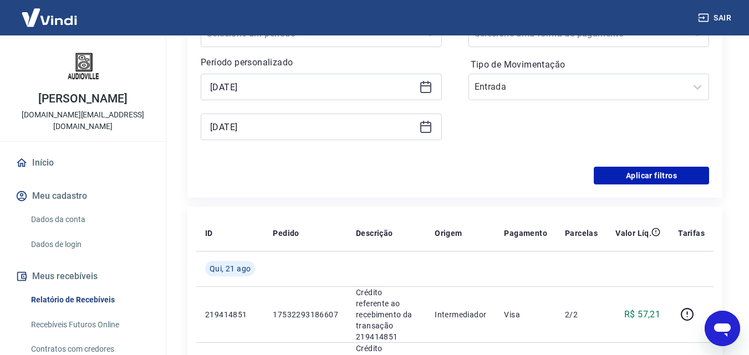
click at [429, 90] on icon at bounding box center [425, 86] width 13 height 13
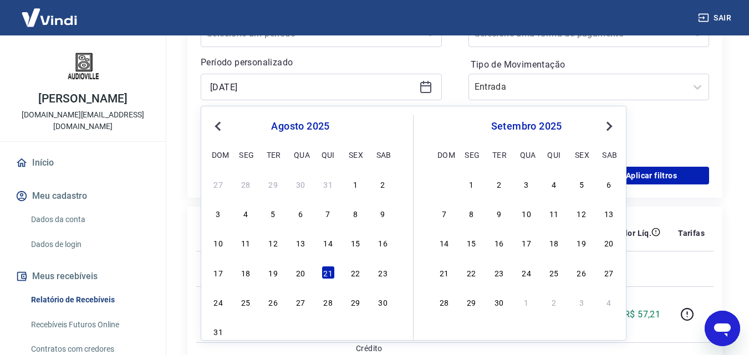
click at [308, 270] on div "17 18 19 20 21 22 23" at bounding box center [300, 273] width 181 height 16
click at [302, 273] on div "20" at bounding box center [300, 272] width 13 height 13
type input "[DATE]"
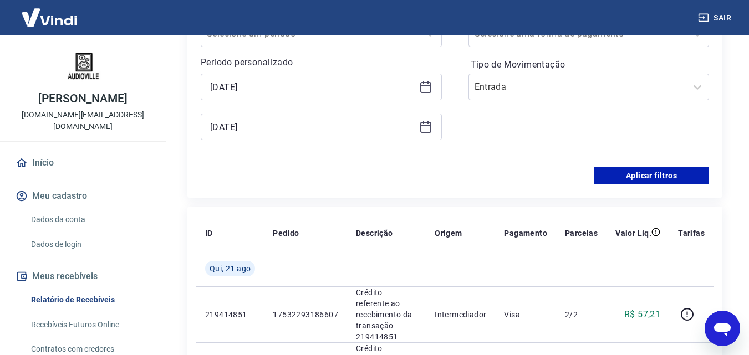
click at [429, 134] on div "[DATE]" at bounding box center [321, 127] width 241 height 27
click at [426, 129] on icon at bounding box center [425, 126] width 13 height 13
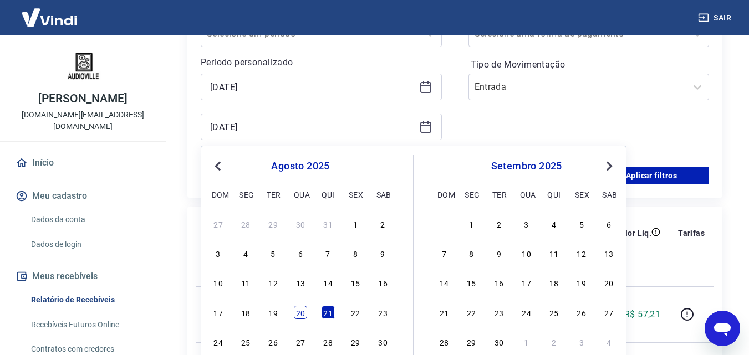
click at [302, 313] on div "20" at bounding box center [300, 312] width 13 height 13
type input "[DATE]"
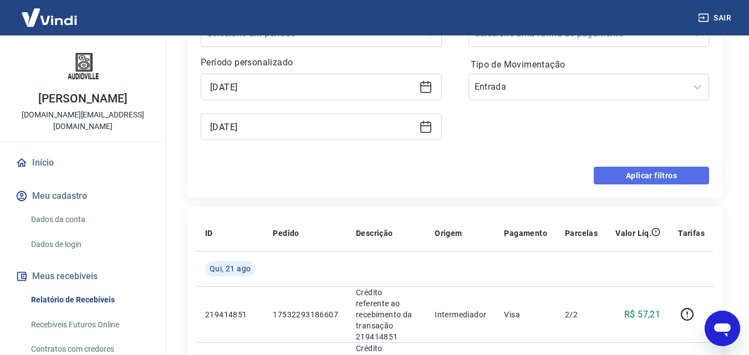
click at [627, 180] on button "Aplicar filtros" at bounding box center [651, 176] width 115 height 18
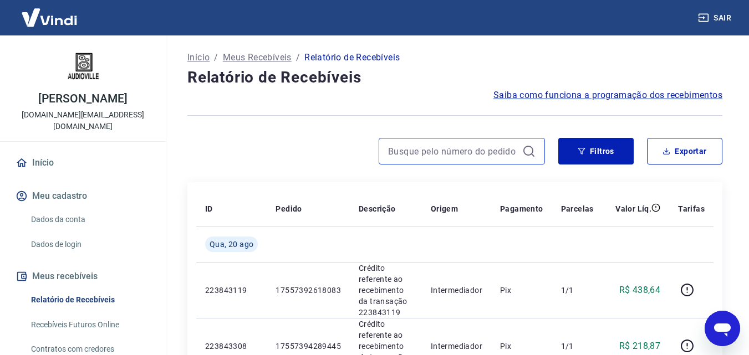
click at [485, 150] on input at bounding box center [453, 151] width 130 height 17
paste input "3,95"
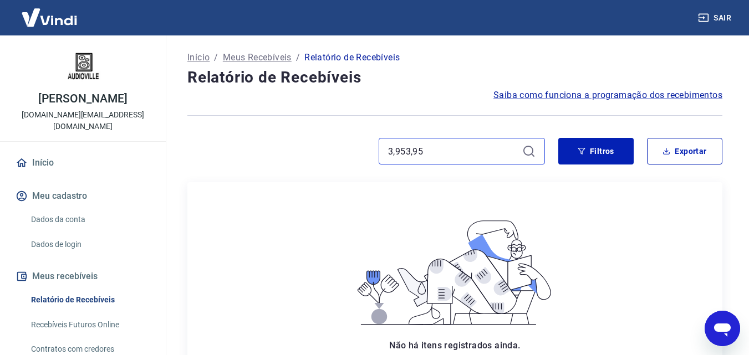
drag, startPoint x: 452, startPoint y: 144, endPoint x: 328, endPoint y: 141, distance: 123.7
click at [328, 141] on div "3,953,95" at bounding box center [366, 151] width 358 height 27
paste input "1753138725213"
type input "17531387252135"
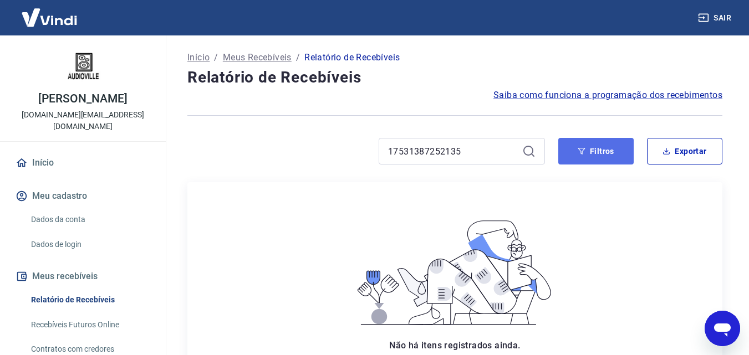
click at [614, 148] on button "Filtros" at bounding box center [595, 151] width 75 height 27
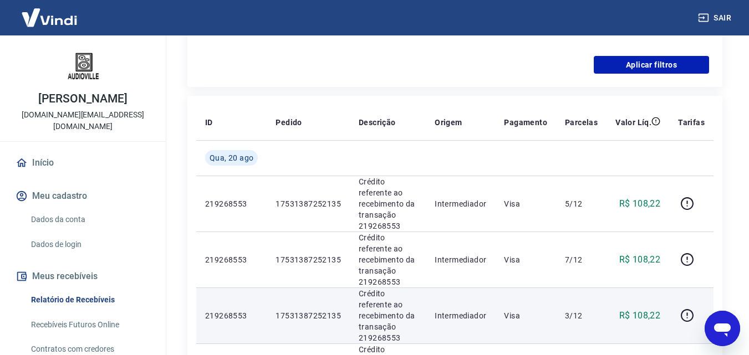
scroll to position [388, 0]
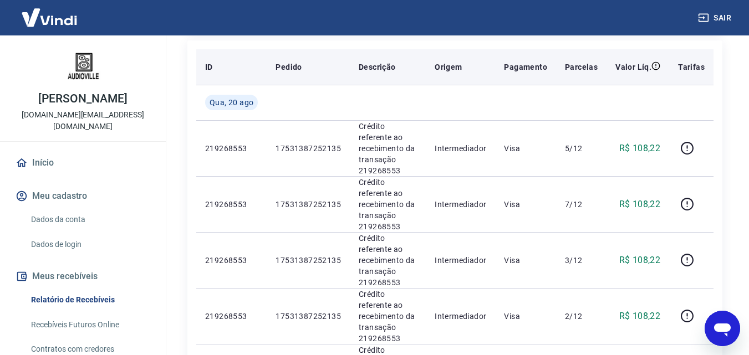
click at [591, 65] on p "Parcelas" at bounding box center [581, 67] width 33 height 11
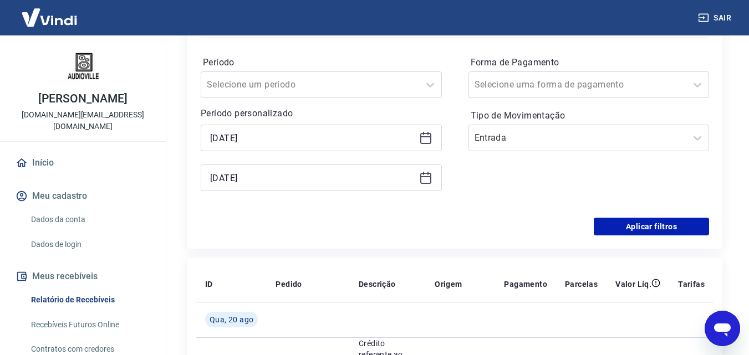
scroll to position [55, 0]
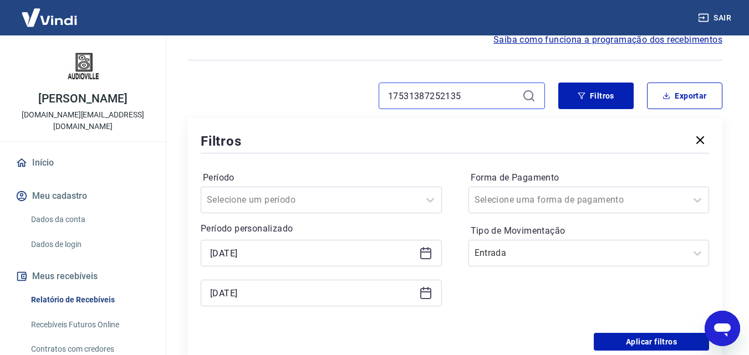
drag, startPoint x: 484, startPoint y: 100, endPoint x: 323, endPoint y: 93, distance: 160.4
click at [323, 93] on div "17531387252135" at bounding box center [366, 96] width 358 height 27
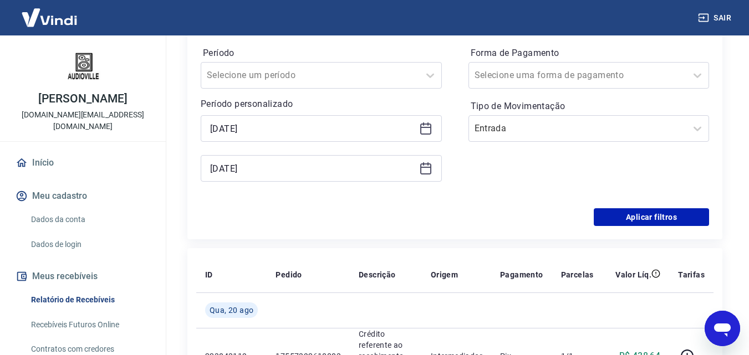
scroll to position [215, 0]
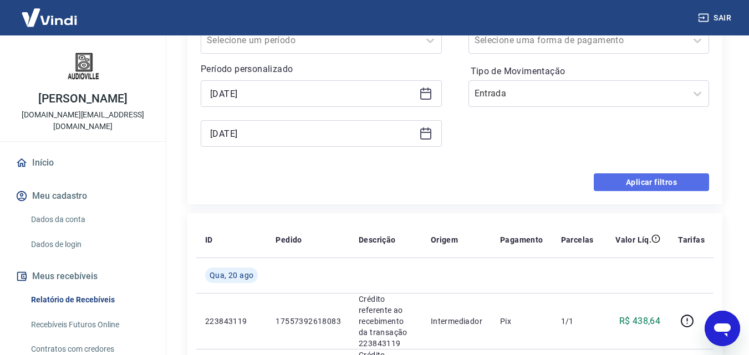
click at [636, 176] on button "Aplicar filtros" at bounding box center [651, 183] width 115 height 18
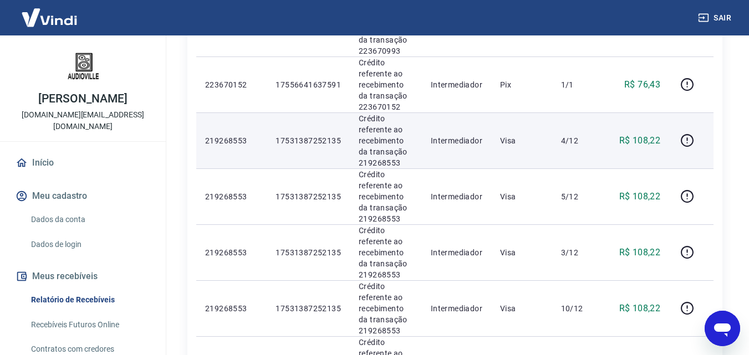
scroll to position [655, 0]
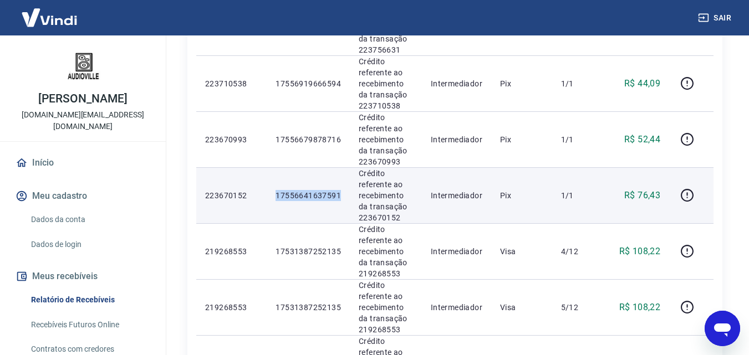
drag, startPoint x: 328, startPoint y: 196, endPoint x: 277, endPoint y: 197, distance: 51.1
click at [277, 197] on td "17556641637591" at bounding box center [308, 195] width 83 height 56
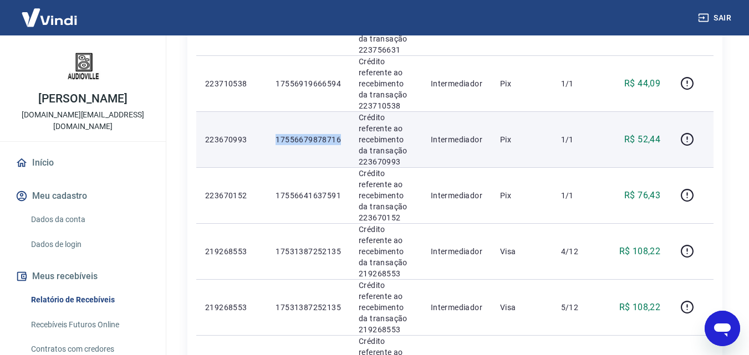
drag, startPoint x: 339, startPoint y: 139, endPoint x: 270, endPoint y: 140, distance: 69.9
click at [270, 140] on td "17556679878716" at bounding box center [308, 139] width 83 height 56
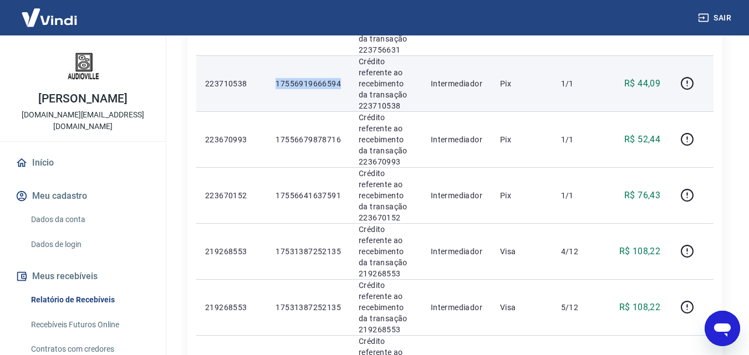
drag, startPoint x: 346, startPoint y: 87, endPoint x: 256, endPoint y: 82, distance: 90.0
click at [256, 82] on tr "223710538 17556919666594 Crédito referente ao recebimento da transação 22371053…" at bounding box center [454, 83] width 517 height 56
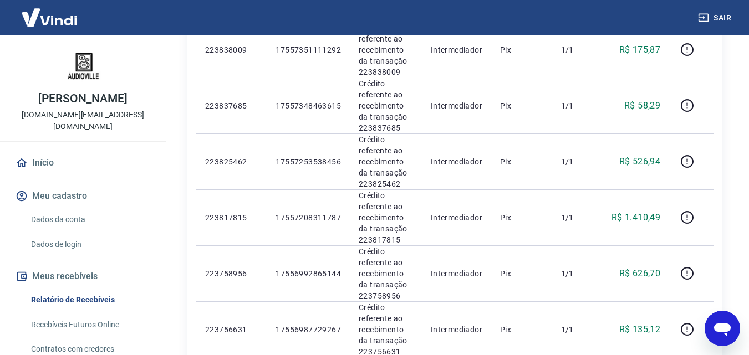
scroll to position [350, 0]
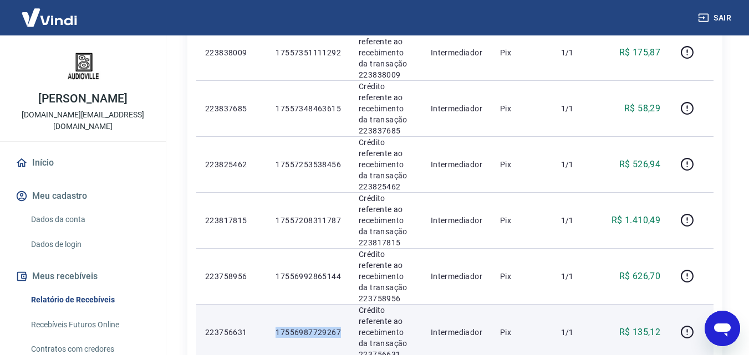
drag, startPoint x: 343, startPoint y: 333, endPoint x: 274, endPoint y: 333, distance: 69.3
click at [274, 333] on td "17556987729267" at bounding box center [308, 332] width 83 height 56
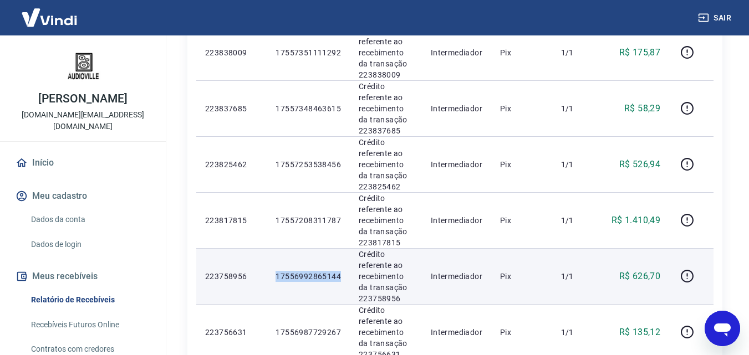
drag, startPoint x: 316, startPoint y: 274, endPoint x: 275, endPoint y: 278, distance: 41.3
click at [275, 278] on td "17556992865144" at bounding box center [308, 276] width 83 height 56
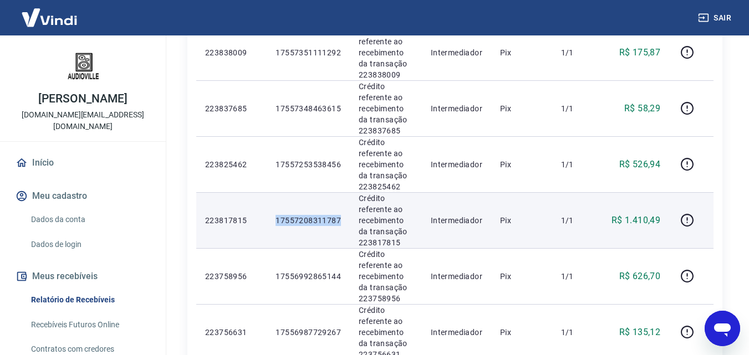
drag, startPoint x: 339, startPoint y: 221, endPoint x: 275, endPoint y: 222, distance: 64.4
click at [275, 222] on td "17557208311787" at bounding box center [308, 220] width 83 height 56
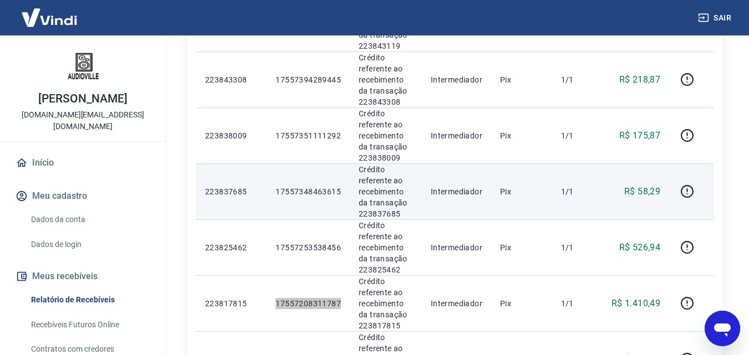
scroll to position [239, 0]
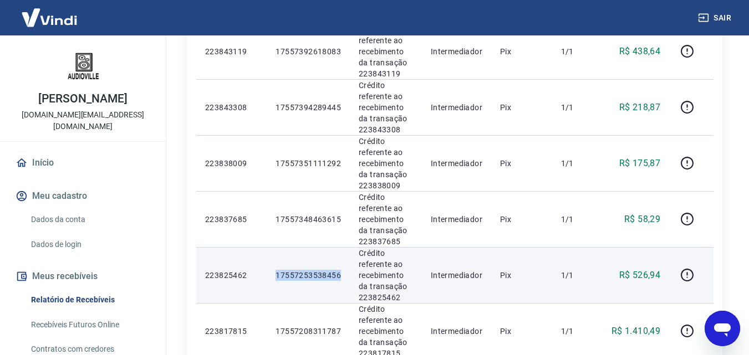
drag, startPoint x: 341, startPoint y: 269, endPoint x: 265, endPoint y: 270, distance: 76.5
click at [265, 270] on tr "223825462 17557253538456 Crédito referente ao recebimento da transação 22382546…" at bounding box center [454, 275] width 517 height 56
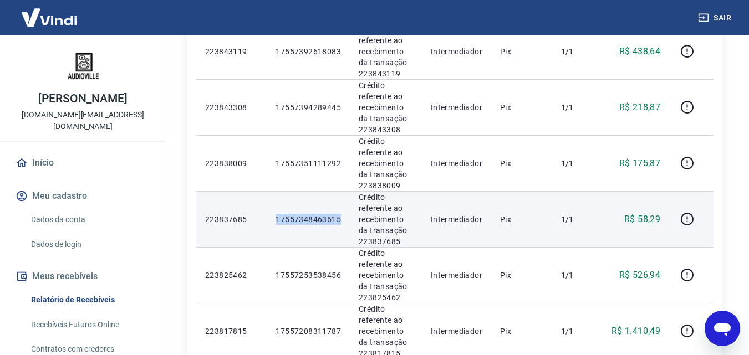
drag, startPoint x: 339, startPoint y: 224, endPoint x: 272, endPoint y: 228, distance: 66.7
click at [272, 228] on td "17557348463615" at bounding box center [308, 219] width 83 height 56
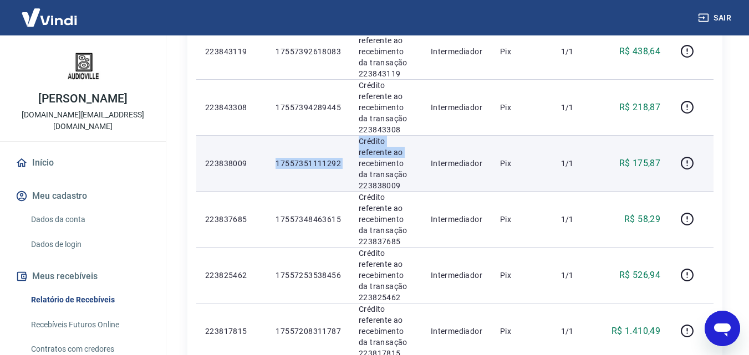
drag, startPoint x: 283, startPoint y: 161, endPoint x: 266, endPoint y: 161, distance: 16.6
click at [266, 161] on tr "223838009 17557351111292 Crédito referente ao recebimento da transação 22383800…" at bounding box center [454, 163] width 517 height 56
click at [293, 174] on td "17557351111292" at bounding box center [308, 163] width 83 height 56
drag, startPoint x: 338, startPoint y: 163, endPoint x: 250, endPoint y: 166, distance: 88.2
click at [250, 166] on tr "223838009 17557351111292 Crédito referente ao recebimento da transação 22383800…" at bounding box center [454, 163] width 517 height 56
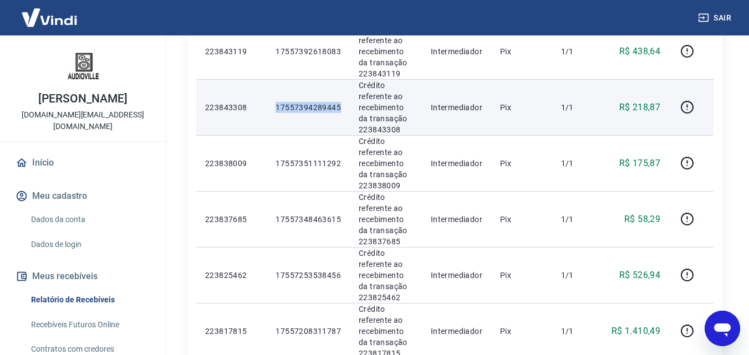
drag, startPoint x: 344, startPoint y: 105, endPoint x: 270, endPoint y: 107, distance: 74.3
click at [270, 107] on td "17557394289445" at bounding box center [308, 107] width 83 height 56
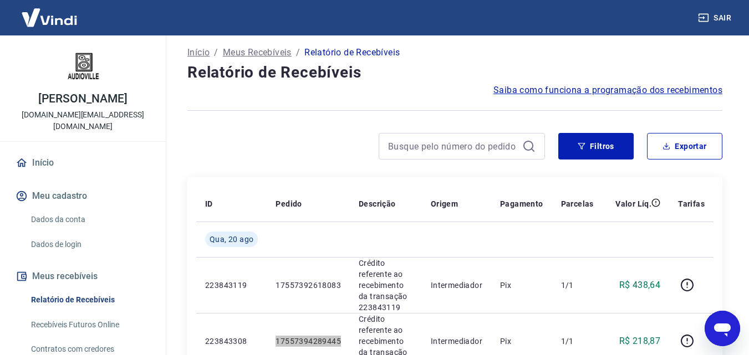
scroll to position [0, 0]
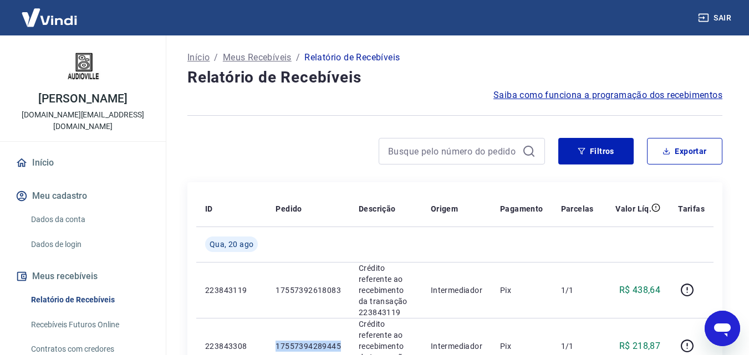
click at [718, 19] on button "Sair" at bounding box center [716, 18] width 40 height 21
